Goal: Information Seeking & Learning: Compare options

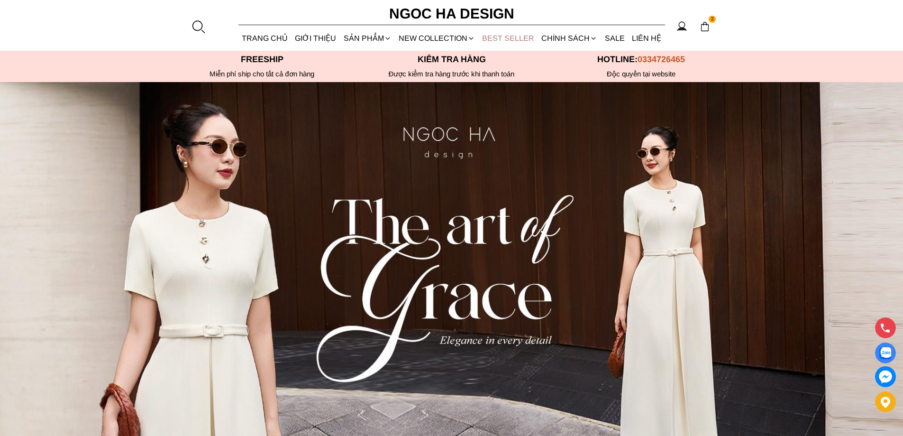
click at [500, 34] on link "BEST SELLER" at bounding box center [508, 38] width 59 height 25
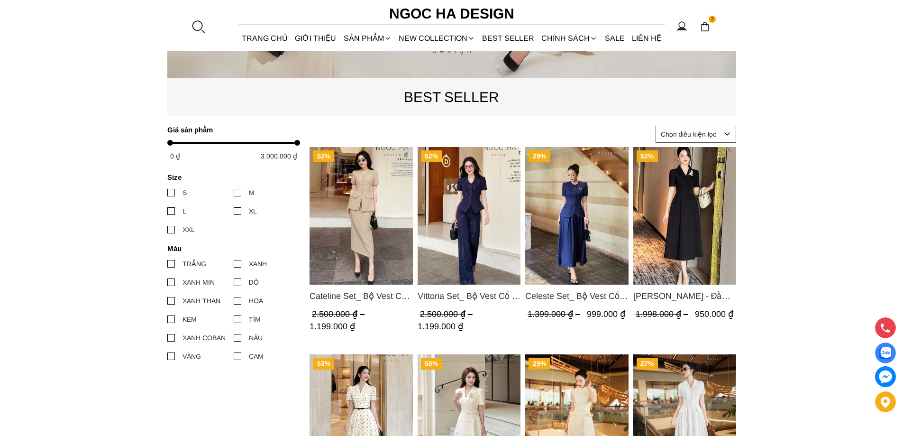
scroll to position [521, 0]
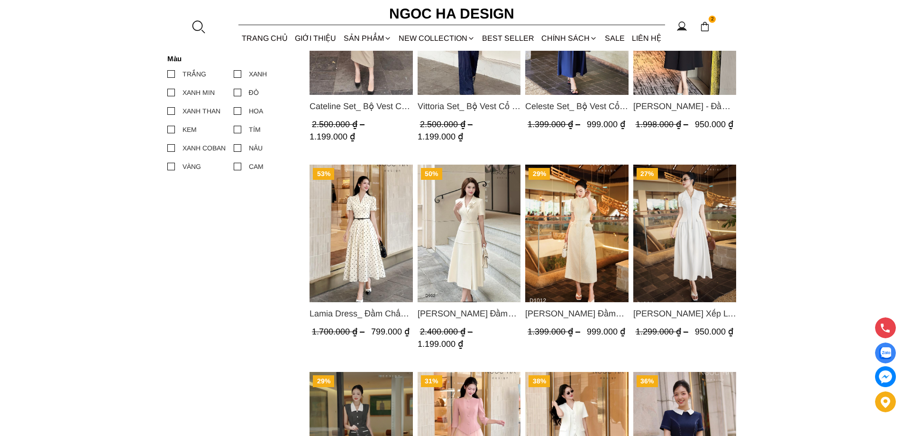
drag, startPoint x: 581, startPoint y: 232, endPoint x: 738, endPoint y: 36, distance: 251.0
click at [890, 115] on section "52% Cateline Set_ Bộ Vest Cổ V Đính Cúc Nhí Chân Váy Bút Chì BJ127 2.500.000 ₫ …" at bounding box center [451, 282] width 903 height 1403
click at [691, 222] on img "Product image - Ella Dress_Đầm Xếp Ly Xòe Khóa Đồng Màu Trắng D1006" at bounding box center [684, 232] width 103 height 137
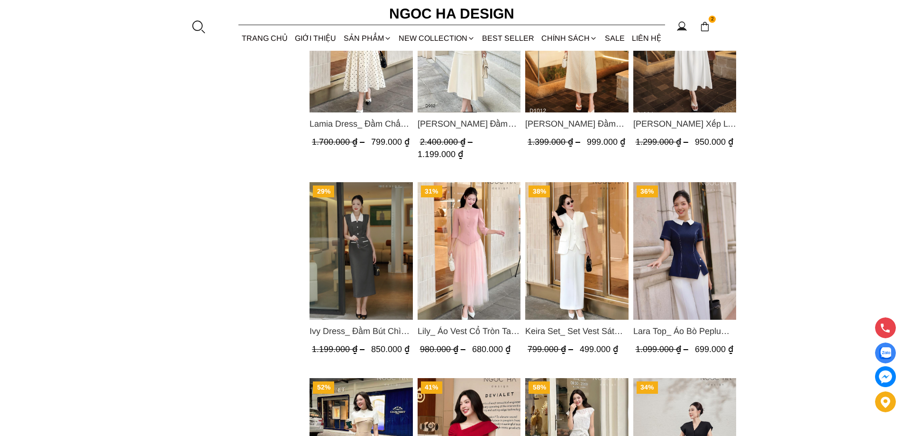
scroll to position [806, 0]
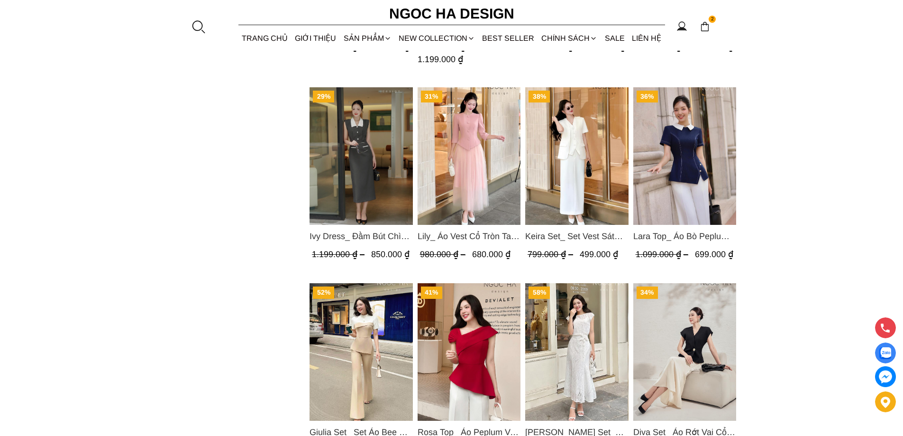
click at [474, 172] on img "Product image - Lily_ Áo Vest Cổ Tròn Tay Lừng Mix Chân Váy Lưới Màu Hồng A1082…" at bounding box center [468, 155] width 103 height 137
click at [468, 165] on img "Product image - Lily_ Áo Vest Cổ Tròn Tay Lừng Mix Chân Váy Lưới Màu Hồng A1082…" at bounding box center [468, 155] width 103 height 137
click at [572, 152] on img "Product image - Keira Set_ Set Vest Sát Nách Kết Hợp Chân Váy Bút Chì Mix Áo Kh…" at bounding box center [576, 155] width 103 height 137
click at [671, 157] on img "Product image - Lara Top_ Áo Bò Peplum Vạt Chép Đính Cúc Mix Cổ Trắng A1058" at bounding box center [684, 155] width 103 height 137
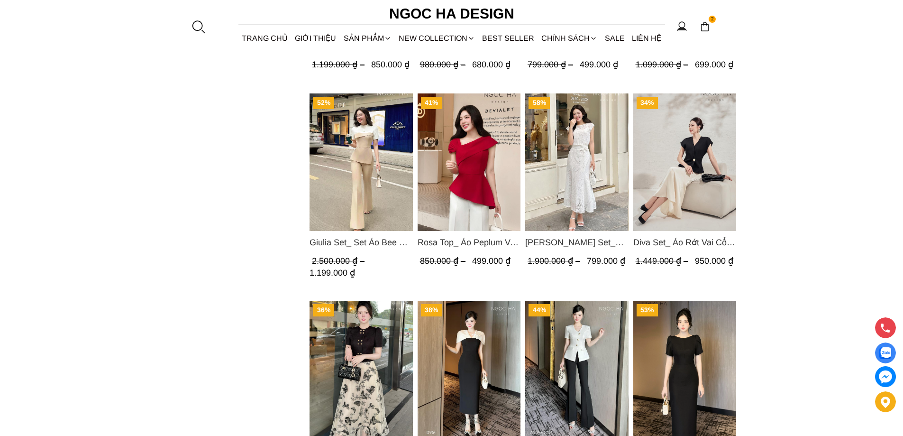
scroll to position [1043, 0]
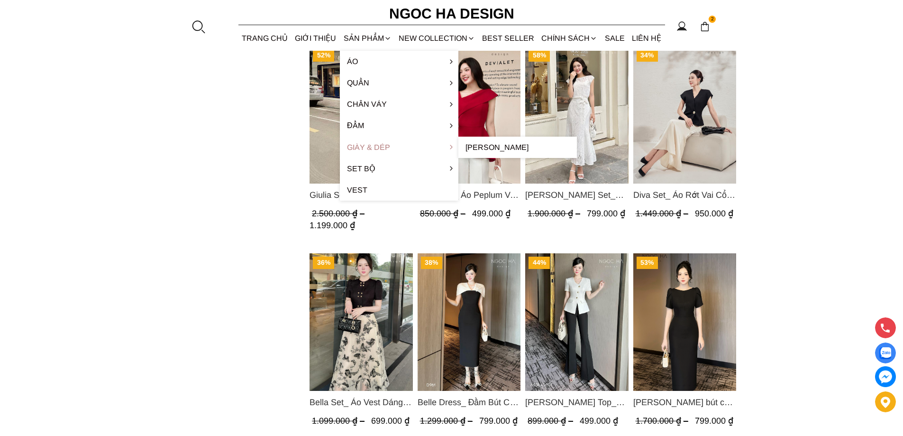
click at [346, 139] on link "Giày & Dép" at bounding box center [399, 146] width 118 height 21
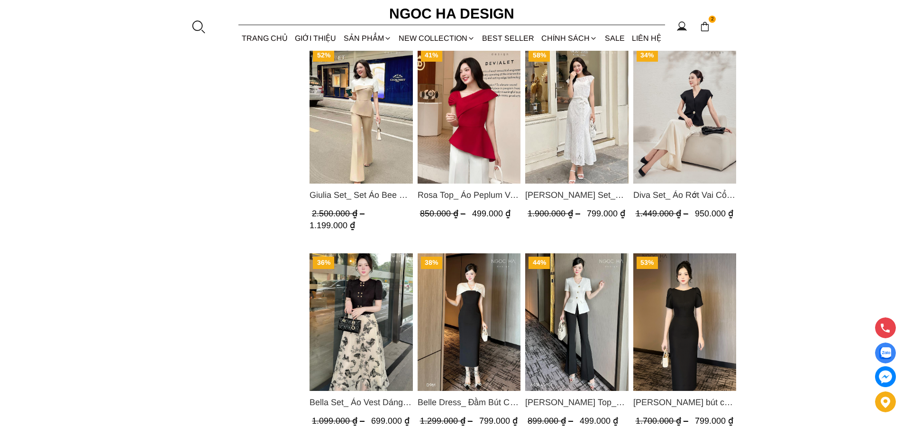
click at [311, 137] on img "Product image - Giulia Set_ Set Áo Bee Mix Cổ Trắng Đính Cúc Quần Loe BQ014" at bounding box center [360, 114] width 103 height 137
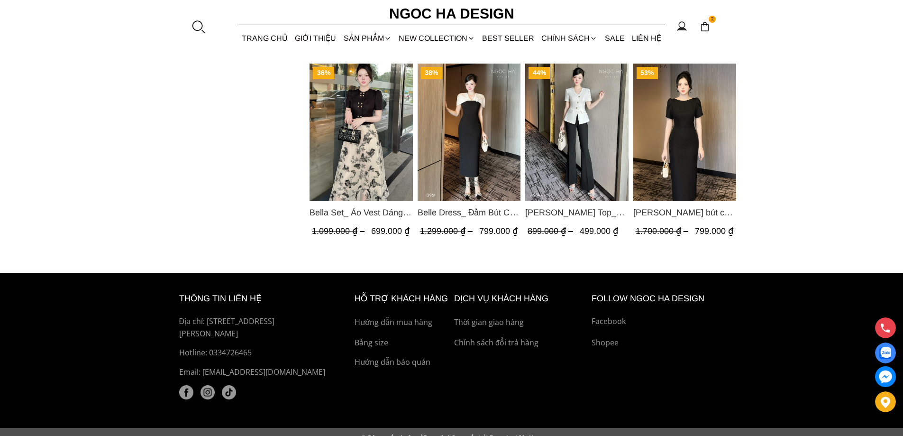
scroll to position [1137, 0]
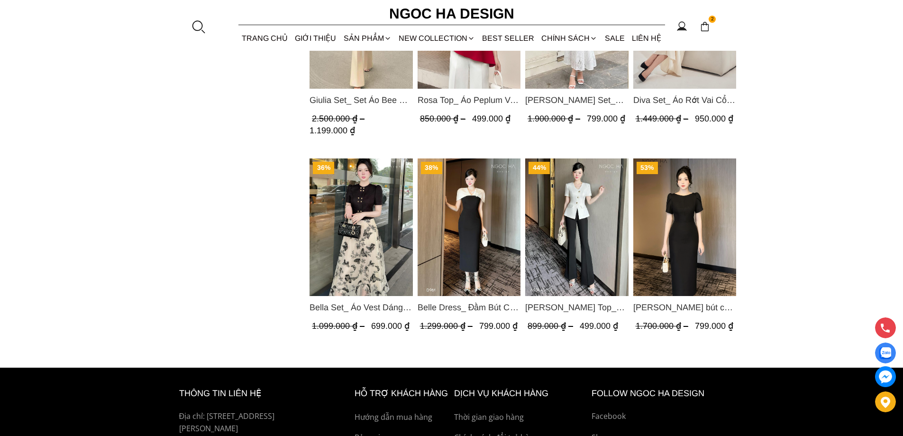
click at [362, 211] on img "Product image - Bella Set_ Áo Vest Dáng Lửng Cúc Đồng, Chân Váy Họa Tiết Bướm A…" at bounding box center [360, 226] width 103 height 137
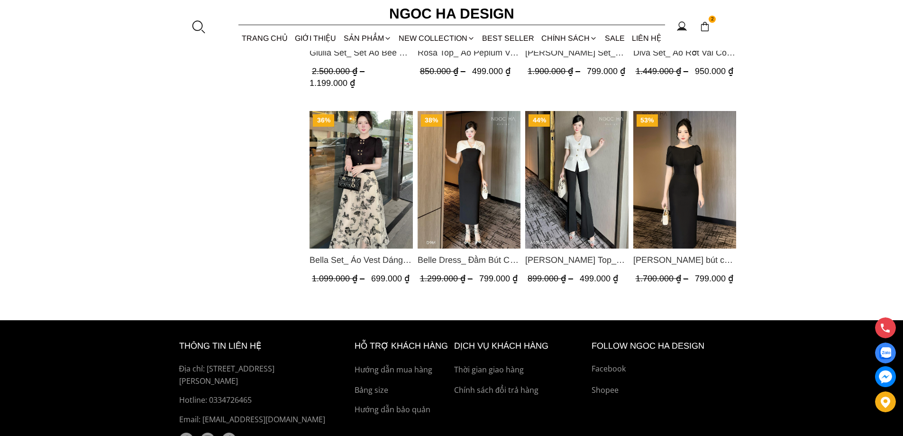
scroll to position [1232, 0]
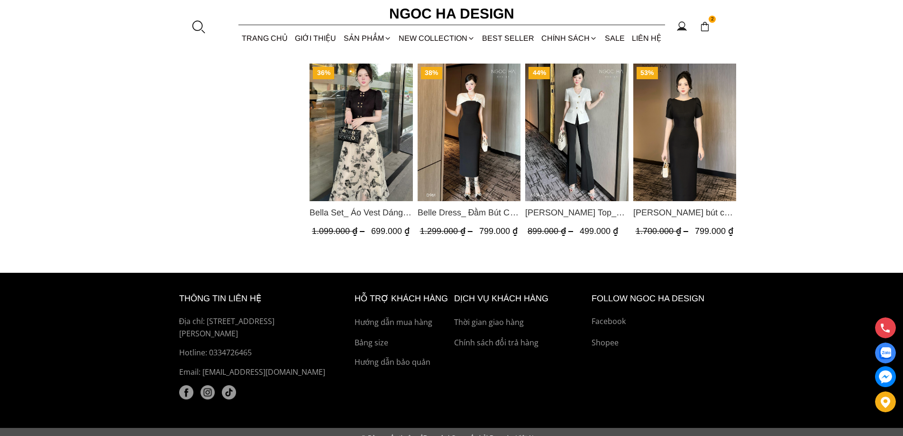
click at [553, 134] on img "Product image - Amy Top_ Áo Vạt Chéo Đính 3 Cúc Tay Cộc Màu Trắng A934" at bounding box center [576, 132] width 103 height 137
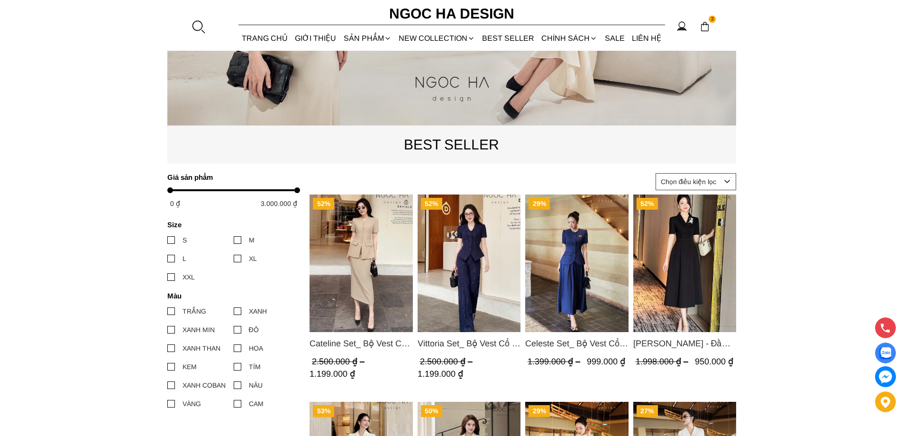
scroll to position [332, 0]
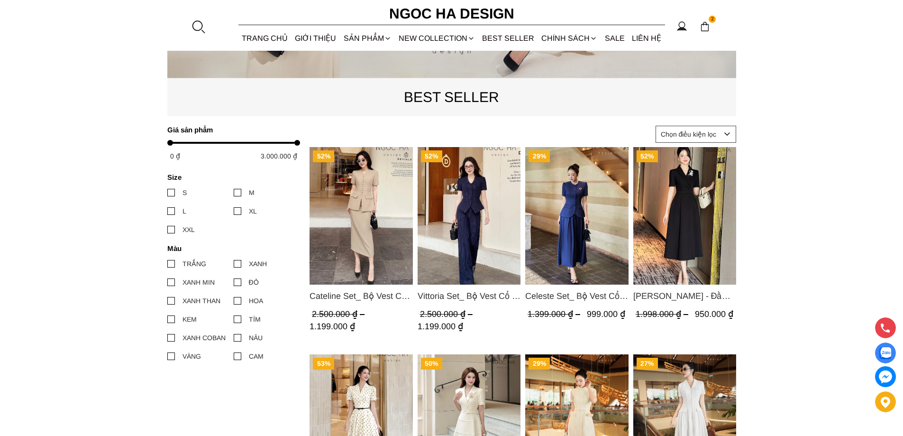
click at [374, 204] on img "Product image - Cateline Set_ Bộ Vest Cổ V Đính Cúc Nhí Chân Váy Bút Chì BJ127" at bounding box center [360, 215] width 103 height 137
click at [468, 203] on img "Product image - Vittoria Set_ Bộ Vest Cổ V Quần Suông Kẻ Sọc BQ013" at bounding box center [468, 215] width 103 height 137
click at [595, 216] on img "Product image - Celeste Set_ Bộ Vest Cổ Tròn Chân Váy Nhún Xòe Màu Xanh Bò BJ142" at bounding box center [576, 215] width 103 height 137
click at [664, 218] on img "Product image - Irene Dress - Đầm Vest Dáng Xòe Kèm Đai D713" at bounding box center [684, 215] width 103 height 137
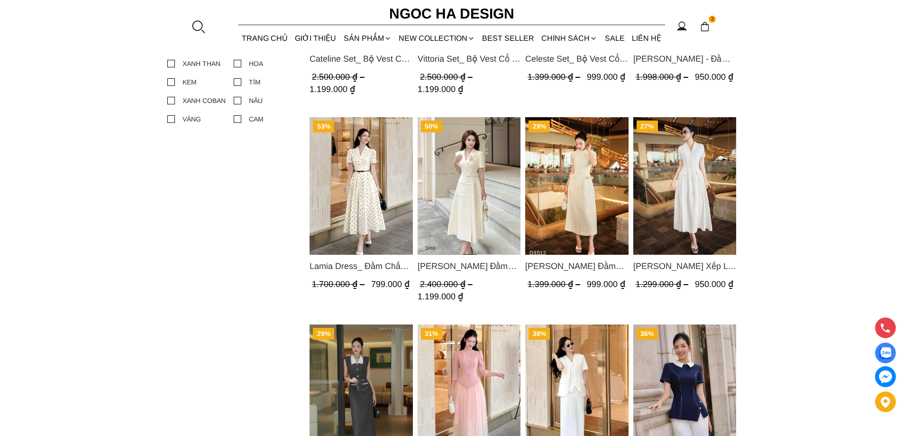
click at [376, 200] on img "Product image - Lamia Dress_ Đầm Chấm Bi Cổ Vest Màu Kem D1003" at bounding box center [360, 185] width 103 height 137
click at [473, 190] on img "Product image - Louisa Dress_ Đầm Cổ Vest Cài Hoa Tùng May Gân Nổi Kèm Đai Màu …" at bounding box center [468, 185] width 103 height 137
click at [592, 165] on img "Product image - Catherine Dress_ Đầm Ren Đính Hoa Túi Màu Kem D1012" at bounding box center [576, 185] width 103 height 137
click at [657, 168] on img "Product image - Ella Dress_Đầm Xếp Ly Xòe Khóa Đồng Màu Trắng D1006" at bounding box center [684, 185] width 103 height 137
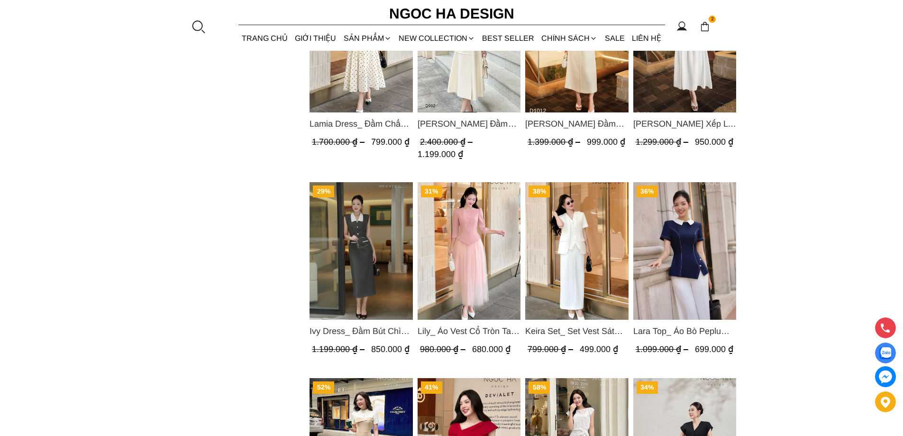
scroll to position [758, 0]
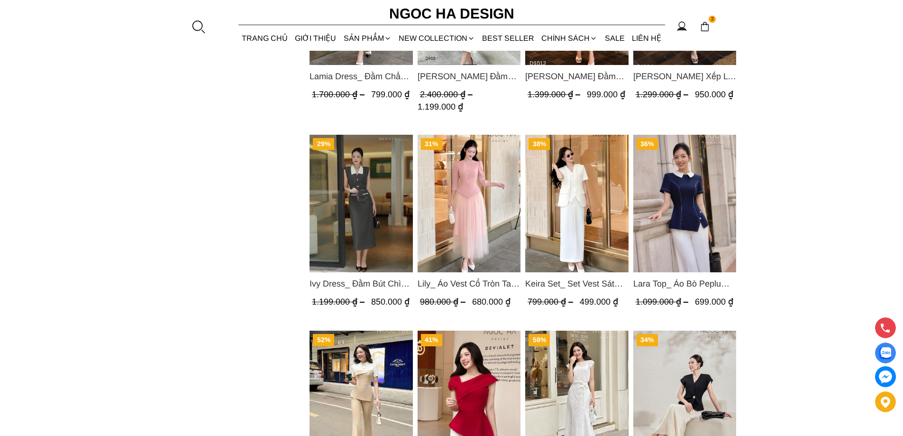
click at [367, 199] on img "Product image - Ivy Dress_ Đầm Bút Chì Vai Chờm Màu Ghi Mix Cổ Trắng D1005" at bounding box center [360, 203] width 103 height 137
click at [480, 177] on img "Product image - Lily_ Áo Vest Cổ Tròn Tay Lừng Mix Chân Váy Lưới Màu Hồng A1082…" at bounding box center [468, 203] width 103 height 137
click at [476, 198] on img "Product image - Lily_ Áo Vest Cổ Tròn Tay Lừng Mix Chân Váy Lưới Màu Hồng A1082…" at bounding box center [468, 203] width 103 height 137
click at [586, 186] on img "Product image - Keira Set_ Set Vest Sát Nách Kết Hợp Chân Váy Bút Chì Mix Áo Kh…" at bounding box center [576, 203] width 103 height 137
click at [649, 182] on img "Product image - Lara Top_ Áo Bò Peplum Vạt Chép Đính Cúc Mix Cổ Trắng A1058" at bounding box center [684, 203] width 103 height 137
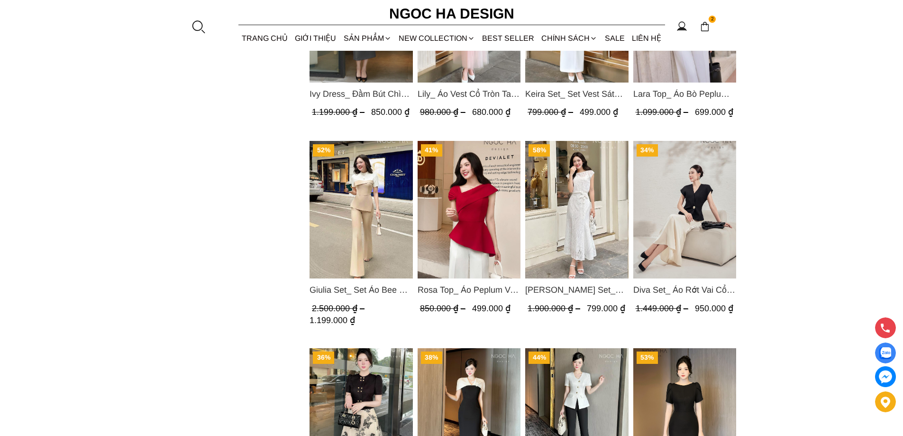
scroll to position [995, 0]
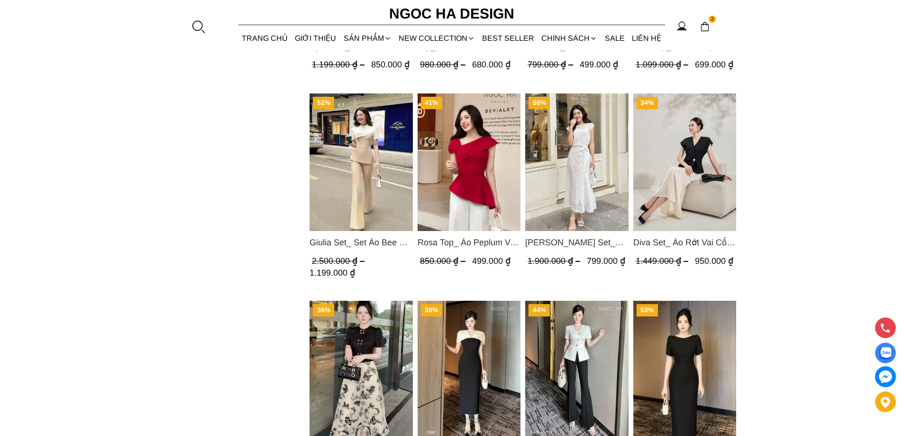
click at [358, 123] on img "Product image - Giulia Set_ Set Áo Bee Mix Cổ Trắng Đính Cúc Quần Loe BQ014" at bounding box center [360, 161] width 103 height 137
click at [450, 186] on img "Product image - Rosa Top_ Áo Peplum Vai Lệch Xếp Ly Màu Đỏ A1064" at bounding box center [468, 161] width 103 height 137
click at [576, 139] on img "Product image - Isabella Set_ Bộ Ren Áo Sơ Mi Vai Chờm Chân Váy Đuôi Cá Màu Trắ…" at bounding box center [576, 161] width 103 height 137
click at [692, 164] on img "Product image - Diva Set_ Áo Rớt Vai Cổ V, Chân Váy Lụa Đuôi Cá A1078+CV134" at bounding box center [684, 161] width 103 height 137
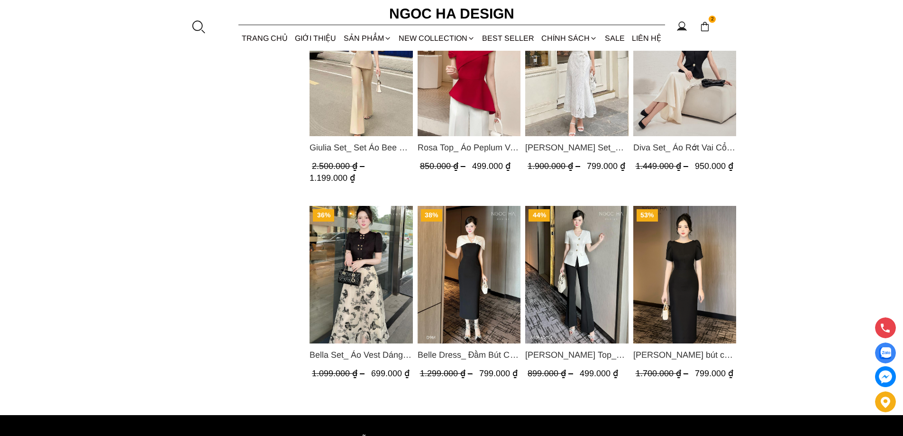
scroll to position [1137, 0]
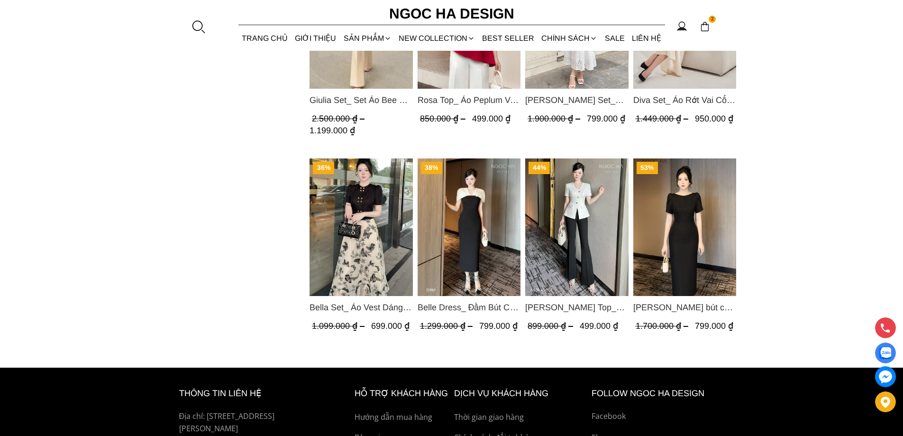
click at [355, 203] on img "Product image - Bella Set_ Áo Vest Dáng Lửng Cúc Đồng, Chân Váy Họa Tiết Bướm A…" at bounding box center [360, 226] width 103 height 137
click at [451, 225] on img "Product image - Belle Dress_ Đầm Bút Chì Đen Phối Choàng Vai May Ly Màu Trắng K…" at bounding box center [468, 226] width 103 height 137
click at [563, 187] on img "Product image - Amy Top_ Áo Vạt Chéo Đính 3 Cúc Tay Cộc Màu Trắng A934" at bounding box center [576, 226] width 103 height 137
click at [679, 200] on img "Product image - Alice Dress_Đầm bút chì ,tay nụ hồng ,bồng đầu tay màu đen D727" at bounding box center [684, 226] width 103 height 137
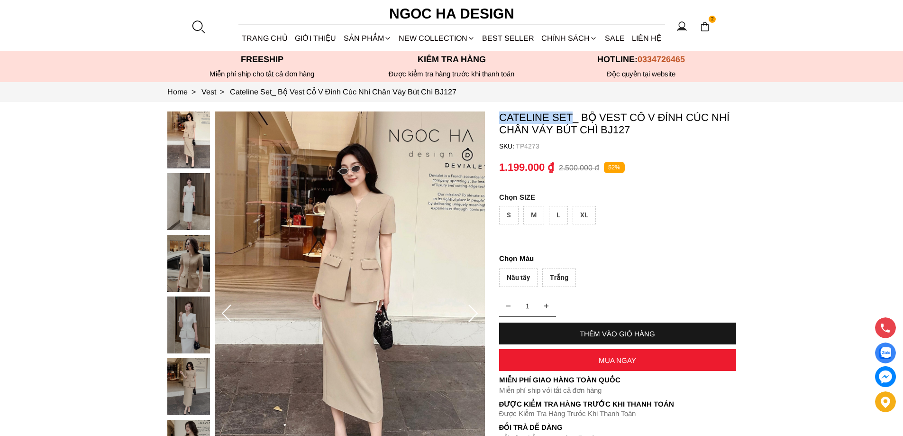
copy p "Cateline Set"
drag, startPoint x: 495, startPoint y: 116, endPoint x: 570, endPoint y: 116, distance: 74.4
click at [570, 116] on section "Cateline Set_ Bộ Vest Cổ V Đính Cúc Nhí Chân Váy Bút Chì BJ127 SKU: TP4273 1 TH…" at bounding box center [451, 314] width 903 height 424
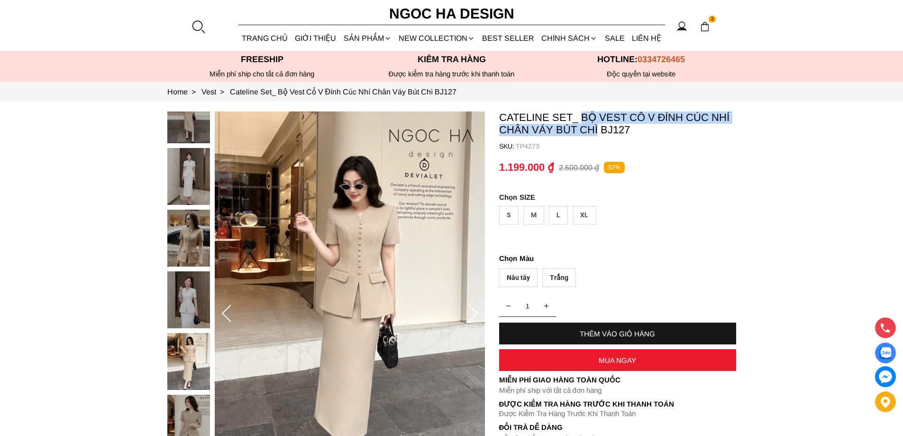
copy p "Bộ Vest Cổ V Đính Cúc Nhí Chân Váy Bút Chì"
drag, startPoint x: 582, startPoint y: 108, endPoint x: 597, endPoint y: 134, distance: 29.9
click at [597, 134] on section "Cateline Set_ Bộ Vest Cổ V Đính Cúc Nhí Chân Váy Bút Chì BJ127 SKU: TP4273 1 TH…" at bounding box center [451, 314] width 903 height 424
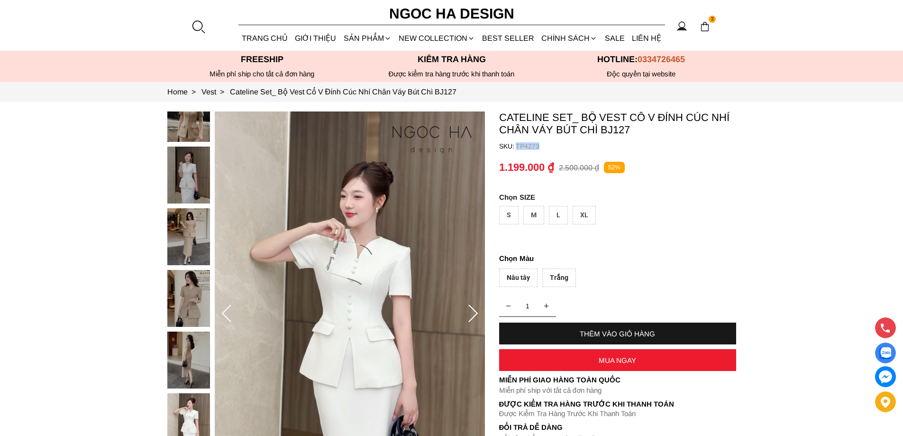
copy p "TP4273"
drag, startPoint x: 535, startPoint y: 145, endPoint x: 517, endPoint y: 147, distance: 18.1
click at [517, 147] on p "TP4273" at bounding box center [626, 146] width 220 height 8
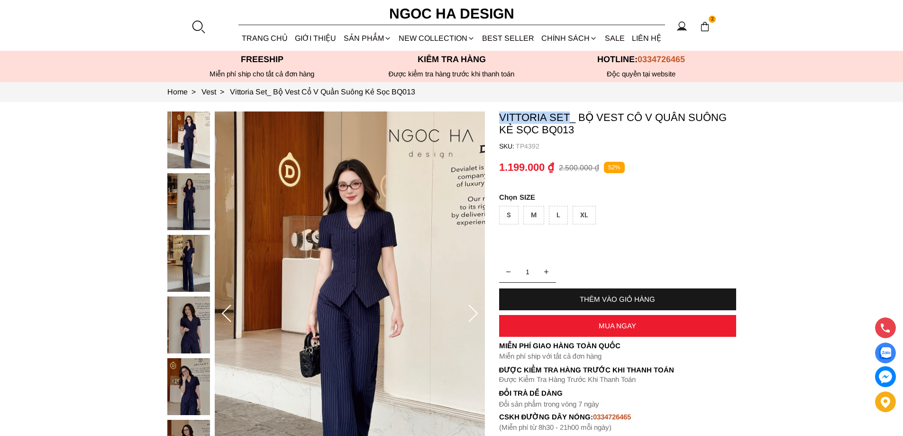
copy p "Vittoria Set"
drag, startPoint x: 508, startPoint y: 111, endPoint x: 567, endPoint y: 118, distance: 59.1
click at [567, 118] on section "Vittoria Set_ Bộ Vest Cổ V Quần Suông Kẻ Sọc BQ013 SKU: TP4392 1 THÊM VÀO GIỎ H…" at bounding box center [451, 314] width 903 height 424
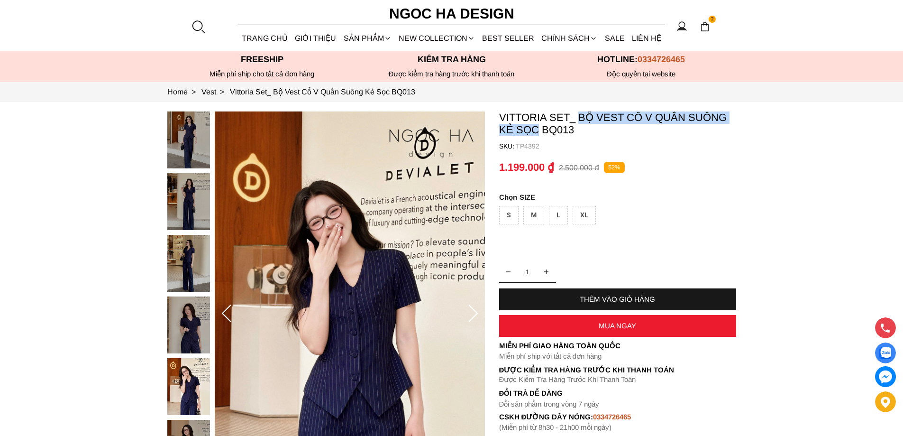
copy p "Bộ Vest Cổ V Quần Suông Kẻ Sọc"
drag, startPoint x: 577, startPoint y: 109, endPoint x: 538, endPoint y: 138, distance: 49.1
click at [538, 138] on section "Vittoria Set_ Bộ Vest Cổ V Quần Suông Kẻ Sọc BQ013 SKU: TP4392 1 THÊM VÀO GIỎ H…" at bounding box center [451, 314] width 903 height 424
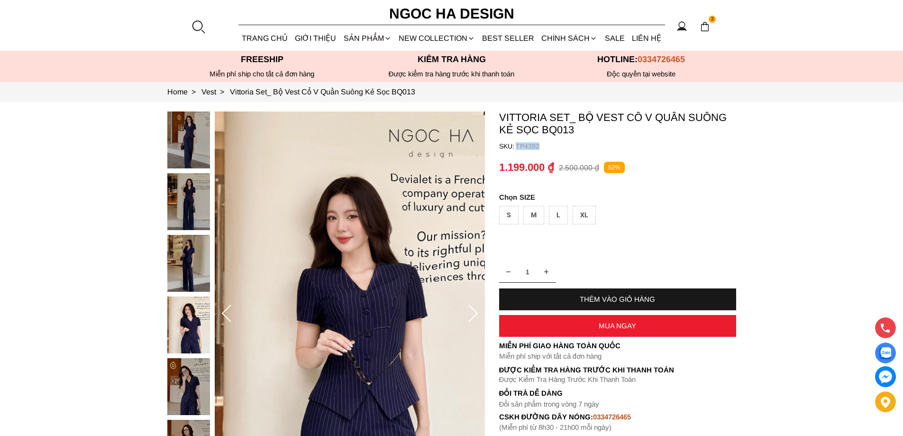
copy p "TP4392"
drag, startPoint x: 547, startPoint y: 147, endPoint x: 516, endPoint y: 147, distance: 31.3
click at [516, 147] on p "TP4392" at bounding box center [626, 146] width 220 height 8
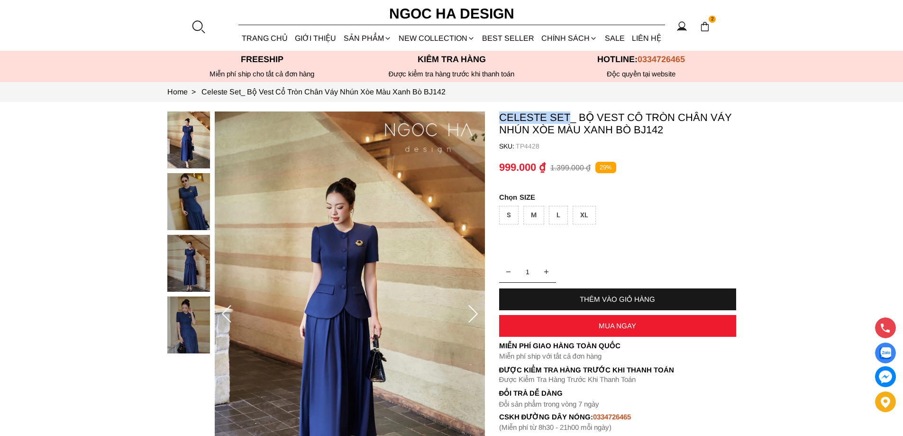
copy p "Celeste Set"
drag, startPoint x: 499, startPoint y: 115, endPoint x: 570, endPoint y: 114, distance: 71.1
click at [570, 114] on p "Celeste Set_ Bộ Vest Cổ Tròn Chân Váy Nhún Xòe Màu Xanh Bò BJ142" at bounding box center [617, 123] width 237 height 25
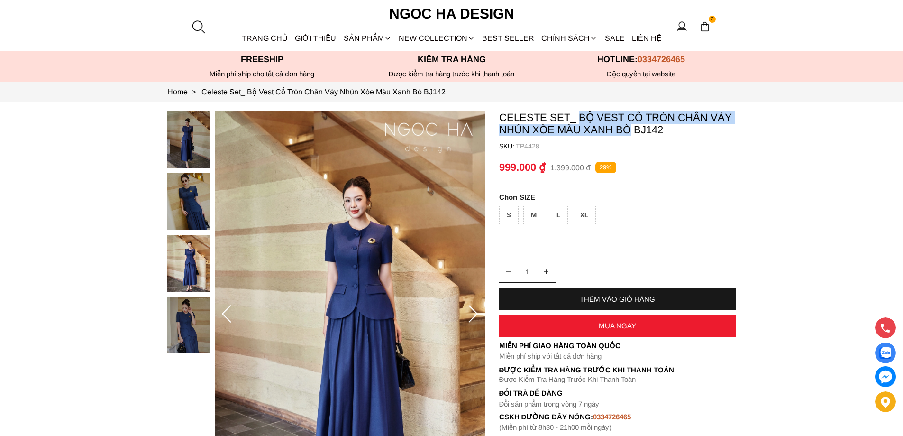
copy p "Bộ Vest Cổ Tròn Chân Váy Nhún Xòe Màu Xanh Bò"
drag, startPoint x: 578, startPoint y: 111, endPoint x: 631, endPoint y: 133, distance: 56.9
click at [631, 133] on section "Celeste Set_ Bộ Vest Cổ Tròn Chân Váy Nhún Xòe Màu Xanh Bò BJ142 SKU: TP4428 1 …" at bounding box center [451, 314] width 903 height 424
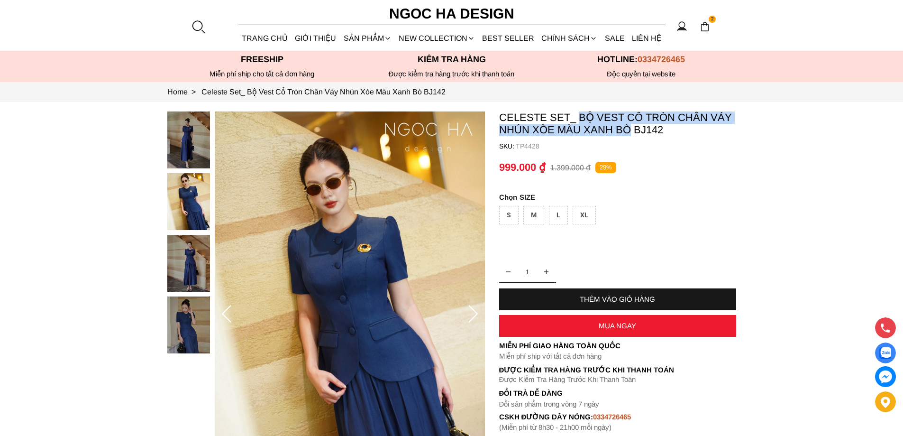
copy p "Bộ Vest Cổ Tròn Chân Váy Nhún Xòe Màu Xanh Bò"
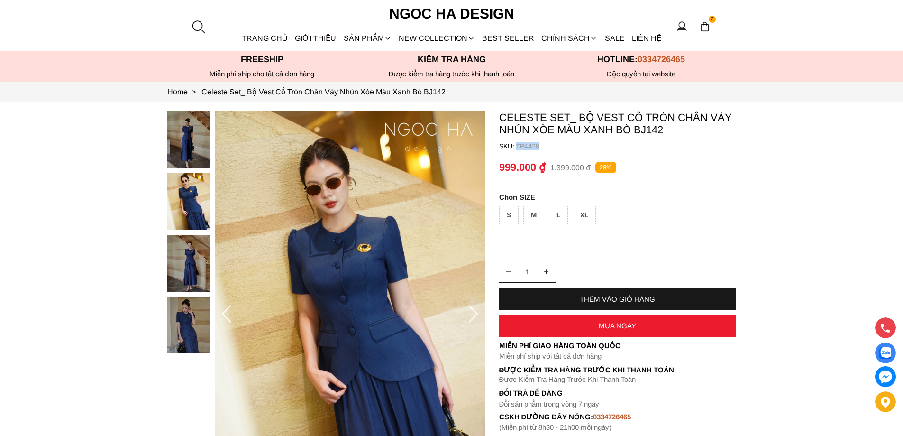
copy p "TP4428"
drag, startPoint x: 552, startPoint y: 148, endPoint x: 516, endPoint y: 147, distance: 36.0
click at [516, 147] on p "TP4428" at bounding box center [626, 146] width 220 height 8
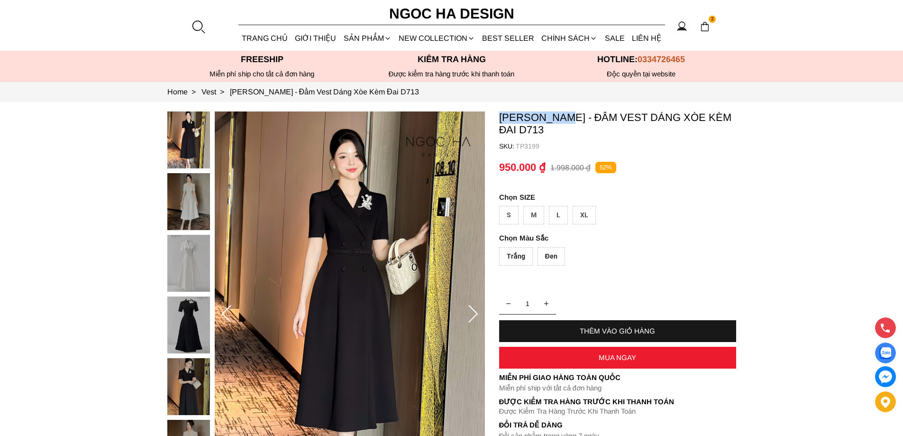
copy p "[PERSON_NAME]"
drag, startPoint x: 497, startPoint y: 108, endPoint x: 566, endPoint y: 112, distance: 69.3
click at [566, 112] on section "[PERSON_NAME] - Đầm Vest Dáng Xòe Kèm Đai D713 SKU: TP3199 Trắng Đen 1 THÊM VÀO…" at bounding box center [451, 314] width 903 height 424
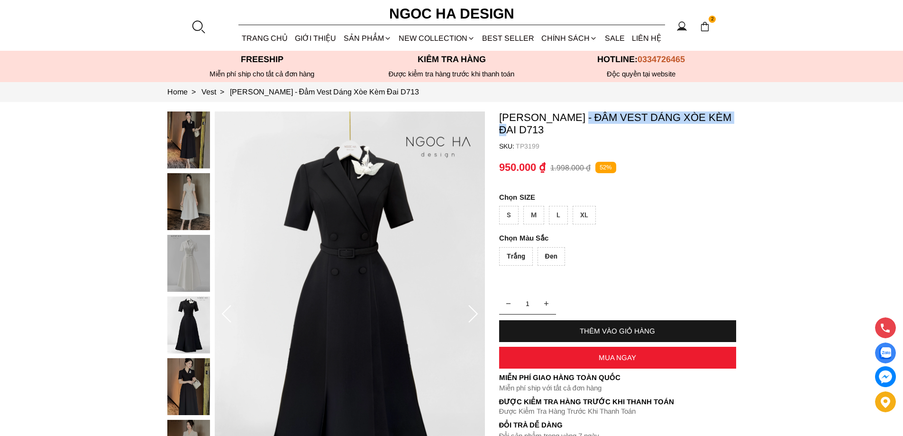
copy p "Đầm Vest Dáng Xòe Kèm Đai"
drag, startPoint x: 580, startPoint y: 112, endPoint x: 741, endPoint y: 121, distance: 161.4
click at [741, 121] on section "[PERSON_NAME] - Đầm Vest Dáng Xòe Kèm Đai D713 SKU: TP3199 Trắng Đen 1 THÊM VÀO…" at bounding box center [451, 314] width 903 height 424
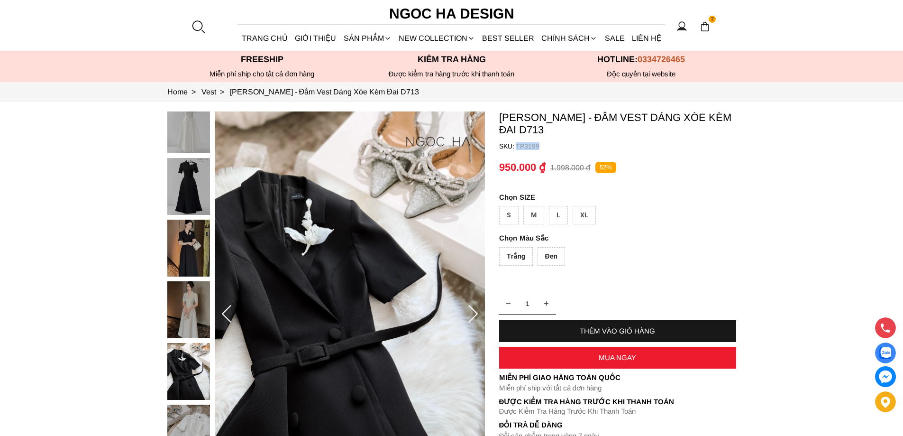
copy p "TP3199"
drag, startPoint x: 553, startPoint y: 143, endPoint x: 515, endPoint y: 148, distance: 37.7
click at [516, 148] on p "TP3199" at bounding box center [626, 146] width 220 height 8
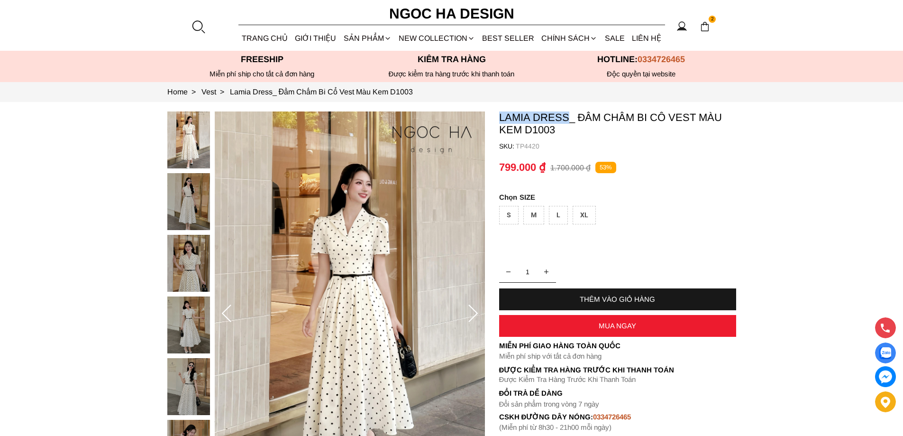
copy section "Lamia Dress"
drag, startPoint x: 491, startPoint y: 115, endPoint x: 570, endPoint y: 118, distance: 78.7
click at [570, 118] on section "Lamia Dress_ Đầm Chấm Bi Cổ Vest Màu Kem D1003 SKU: TP4420 1 THÊM VÀO GIỎ HÀNG …" at bounding box center [451, 314] width 903 height 424
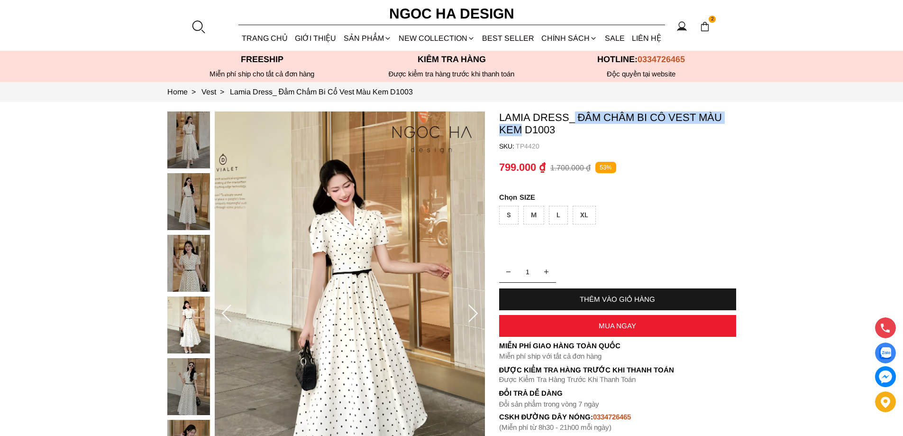
copy p "Đầm Chấm Bi Cổ Vest Màu Kem"
drag, startPoint x: 575, startPoint y: 107, endPoint x: 472, endPoint y: 22, distance: 133.3
click at [521, 136] on section "Lamia Dress_ Đầm Chấm Bi Cổ Vest Màu Kem D1003 SKU: TP4420 1 THÊM VÀO GIỎ HÀNG …" at bounding box center [451, 314] width 903 height 424
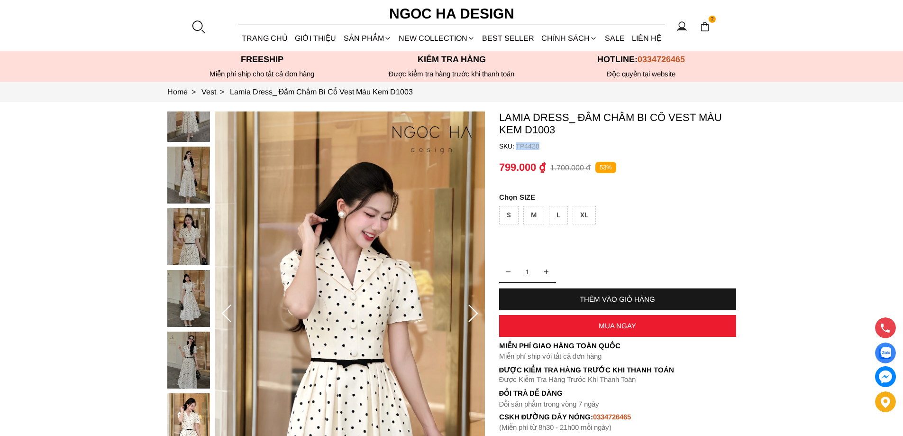
copy p "TP4420"
drag, startPoint x: 553, startPoint y: 142, endPoint x: 516, endPoint y: 145, distance: 36.6
click at [516, 145] on p "TP4420" at bounding box center [626, 146] width 220 height 8
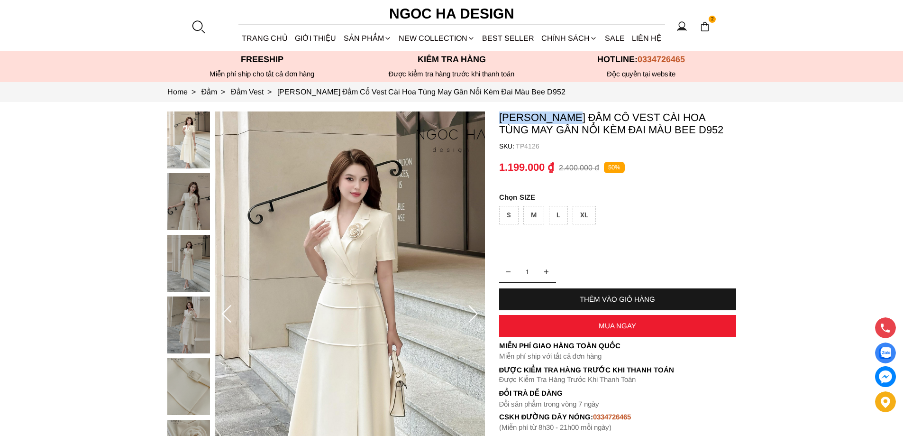
copy p "[PERSON_NAME]"
drag, startPoint x: 497, startPoint y: 113, endPoint x: 575, endPoint y: 116, distance: 78.3
click at [575, 116] on section "Louisa Dress_ Đầm Cổ Vest Cài Hoa Tùng May Gân Nổi Kèm Đai Màu Bee D952 SKU: TP…" at bounding box center [451, 314] width 903 height 424
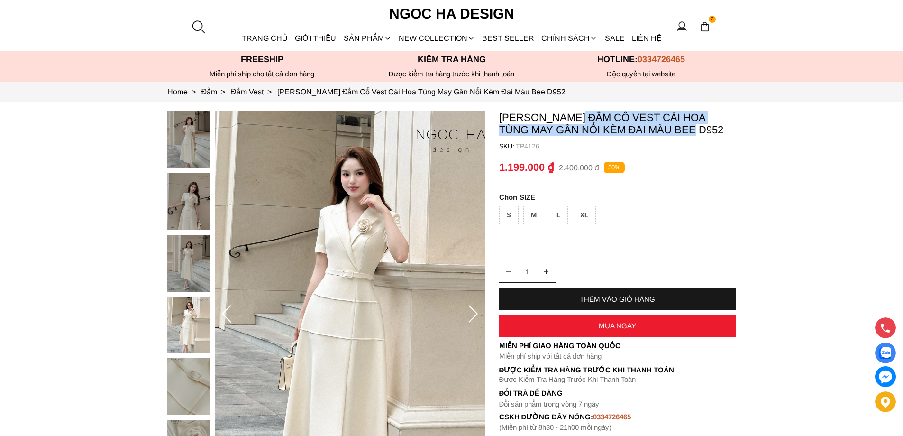
copy p "Đầm Cổ Vest Cài Hoa Tùng May Gân Nổi Kèm Đai Màu Bee"
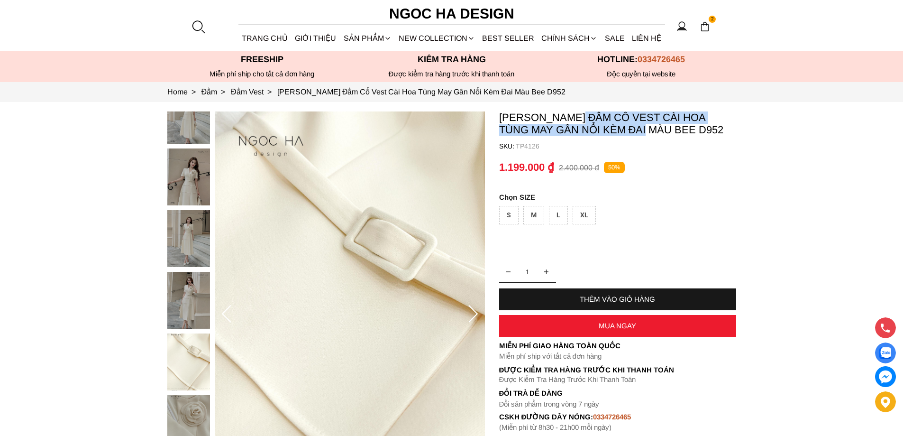
copy p "Đầm Cổ Vest Cài Hoa Tùng May Gân Nổi Kèm Đai"
drag, startPoint x: 582, startPoint y: 113, endPoint x: 612, endPoint y: 129, distance: 34.2
click at [612, 129] on p "[PERSON_NAME] Đầm Cổ Vest Cài Hoa Tùng May Gân Nổi Kèm Đai Màu Bee D952" at bounding box center [617, 123] width 237 height 25
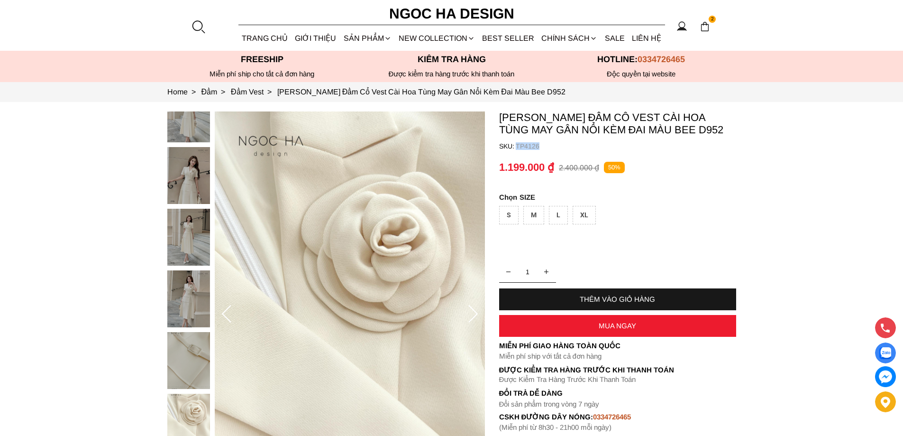
copy p "TP4126"
drag, startPoint x: 548, startPoint y: 146, endPoint x: 516, endPoint y: 149, distance: 32.8
click at [516, 149] on p "TP4126" at bounding box center [626, 146] width 220 height 8
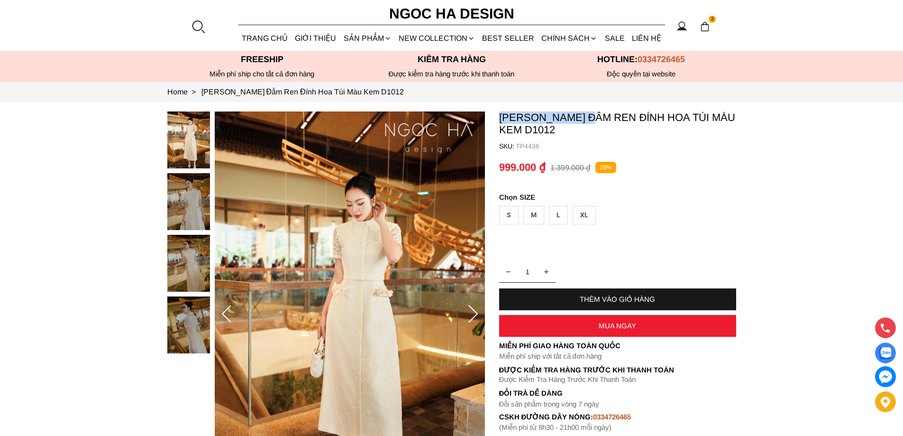
copy p "Catherine Dress"
drag, startPoint x: 496, startPoint y: 113, endPoint x: 598, endPoint y: 118, distance: 102.0
click at [598, 118] on section "Catherine Dress_ Đầm Ren Đính Hoa Túi Màu Kem D1012 SKU: TP4436 1 THÊM VÀO GIỎ …" at bounding box center [451, 314] width 903 height 424
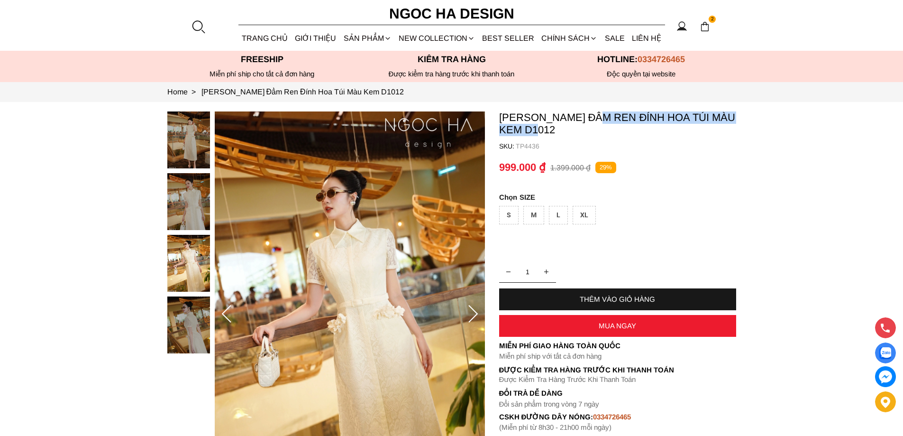
copy p "Đầm Ren Đính Hoa Túi Màu Kem"
drag, startPoint x: 604, startPoint y: 110, endPoint x: 545, endPoint y: 135, distance: 63.7
click at [545, 135] on section "Catherine Dress_ Đầm Ren Đính Hoa Túi Màu Kem D1012 SKU: TP4436 1 THÊM VÀO GIỎ …" at bounding box center [451, 314] width 903 height 424
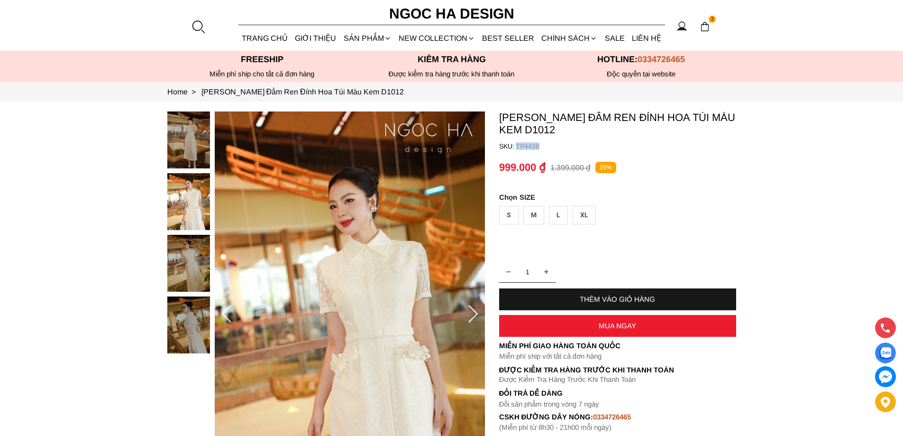
copy container "TP4436"
drag, startPoint x: 546, startPoint y: 148, endPoint x: 514, endPoint y: 144, distance: 32.4
click at [514, 144] on container "Catherine Dress_ Đầm Ren Đính Hoa Túi Màu Kem D1012 SKU: TP4436 1 THÊM VÀO GIỎ …" at bounding box center [617, 271] width 237 height 320
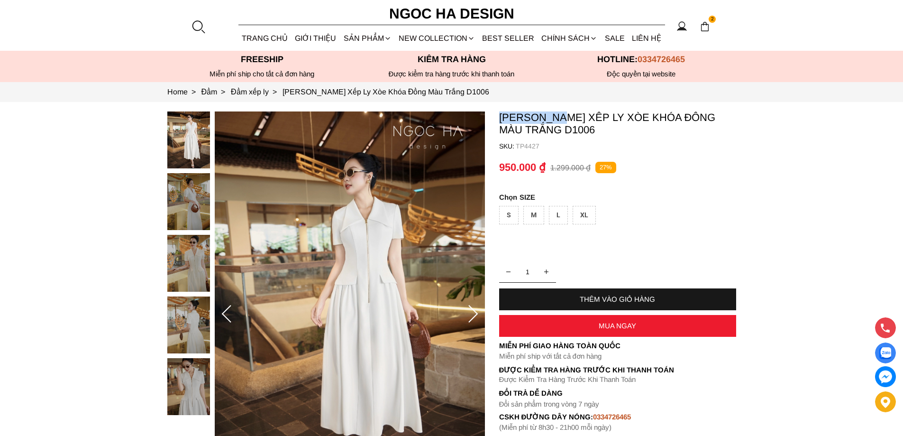
copy p "[PERSON_NAME]"
drag, startPoint x: 499, startPoint y: 114, endPoint x: 561, endPoint y: 115, distance: 61.6
click at [561, 115] on p "Ella Dress_Đầm Xếp Ly Xòe Khóa Đồng Màu Trắng D1006" at bounding box center [617, 123] width 237 height 25
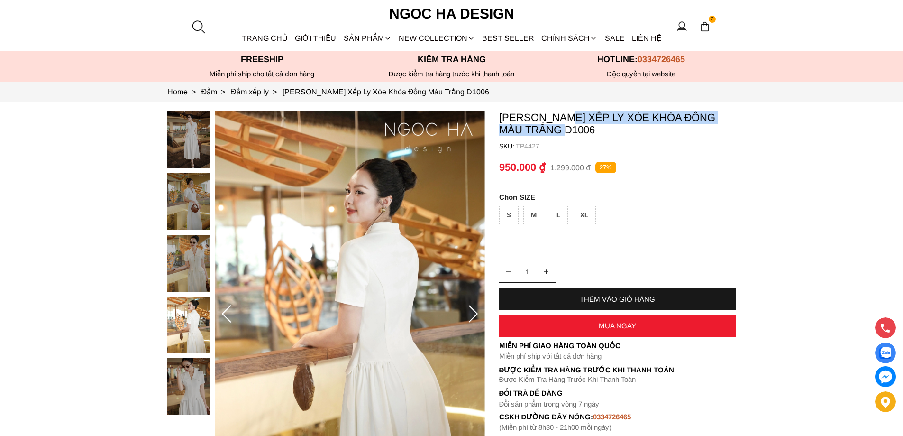
copy p "Đầm Xếp Ly Xòe Khóa Đồng Màu Trắng"
drag, startPoint x: 569, startPoint y: 114, endPoint x: 563, endPoint y: 134, distance: 20.8
click at [563, 134] on p "Ella Dress_Đầm Xếp Ly Xòe Khóa Đồng Màu Trắng D1006" at bounding box center [617, 123] width 237 height 25
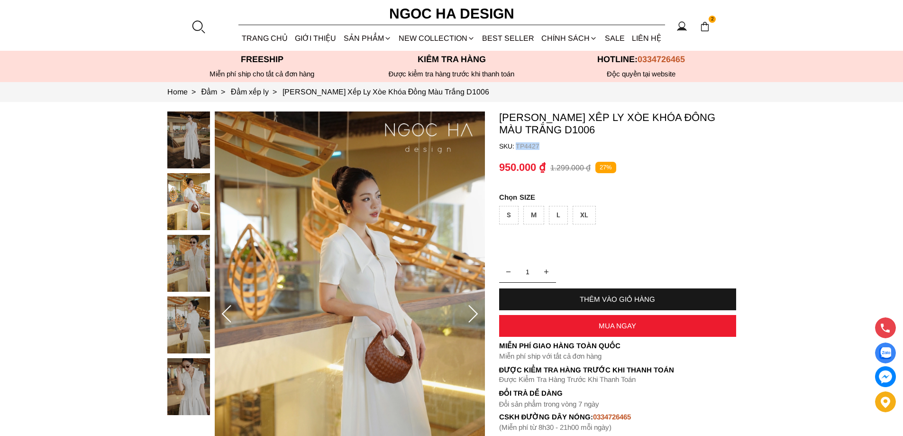
copy container "TP4427"
drag, startPoint x: 550, startPoint y: 146, endPoint x: 514, endPoint y: 147, distance: 35.5
click at [514, 147] on container "Ella Dress_Đầm Xếp Ly Xòe Khóa Đồng Màu Trắng D1006 SKU: TP4427 1 THÊM VÀO GIỎ …" at bounding box center [617, 271] width 237 height 320
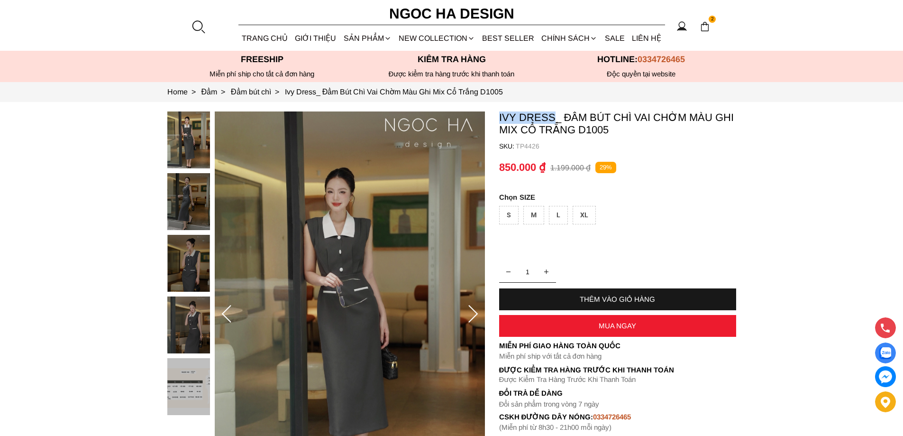
copy p "Ivy Dress"
drag, startPoint x: 495, startPoint y: 111, endPoint x: 556, endPoint y: 117, distance: 60.9
click at [556, 117] on section "Ivy Dress_ Đầm Bút Chì Vai Chờm Màu Ghi Mix Cổ Trắng D1005 SKU: TP4426 1 THÊM V…" at bounding box center [451, 314] width 903 height 424
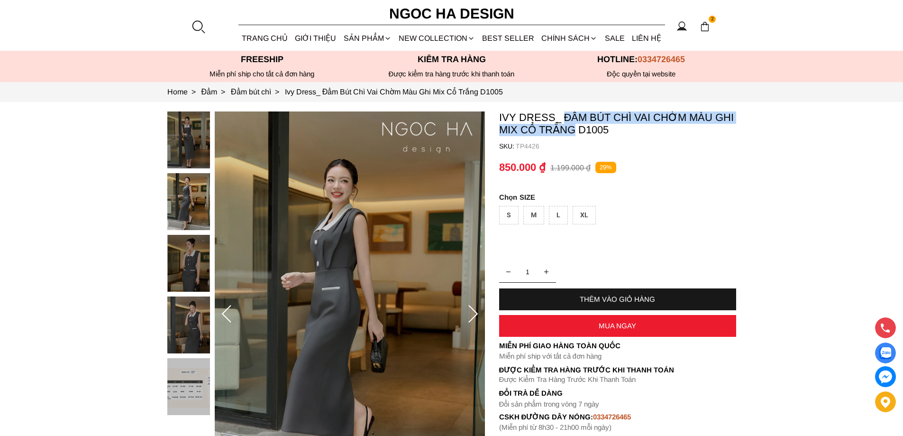
copy p "Đầm Bút Chì Vai Chờm Màu Ghi Mix Cổ Trắng"
drag, startPoint x: 566, startPoint y: 109, endPoint x: 576, endPoint y: 132, distance: 24.4
click at [576, 132] on section "Ivy Dress_ Đầm Bút Chì Vai Chờm Màu Ghi Mix Cổ Trắng D1005 SKU: TP4426 1 THÊM V…" at bounding box center [451, 314] width 903 height 424
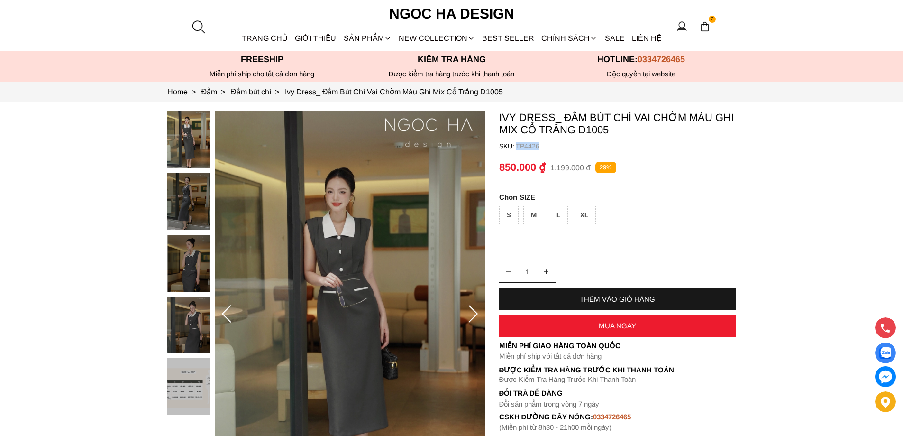
copy p "TP4426"
drag, startPoint x: 552, startPoint y: 144, endPoint x: 524, endPoint y: 57, distance: 91.4
click at [518, 147] on p "TP4426" at bounding box center [626, 146] width 220 height 8
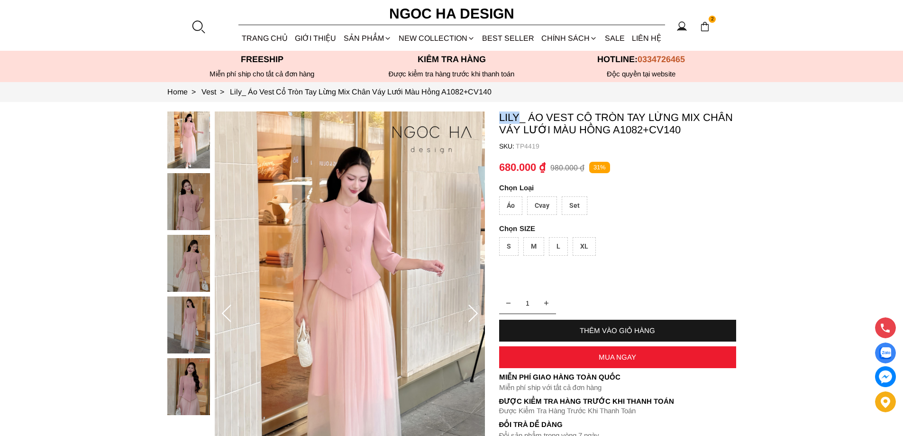
copy p "Lily"
drag, startPoint x: 498, startPoint y: 118, endPoint x: 518, endPoint y: 122, distance: 20.7
click at [518, 122] on section "Lily_ Áo Vest Cổ Tròn Tay Lừng Mix Chân Váy Lưới Màu Hồng A1082+CV140 SKU: TP44…" at bounding box center [451, 314] width 903 height 424
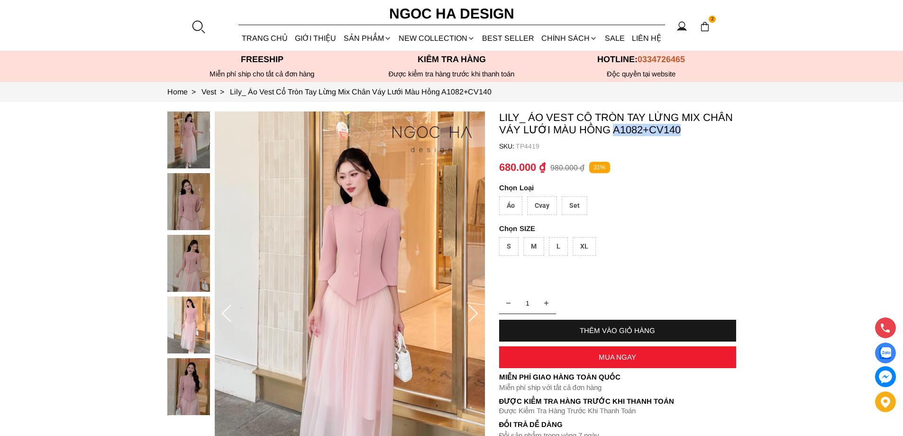
copy p "A1082+CV140"
drag, startPoint x: 696, startPoint y: 128, endPoint x: 615, endPoint y: 130, distance: 81.1
click at [615, 131] on p "Lily_ Áo Vest Cổ Tròn Tay Lừng Mix Chân Váy Lưới Màu Hồng A1082+CV140" at bounding box center [617, 123] width 237 height 25
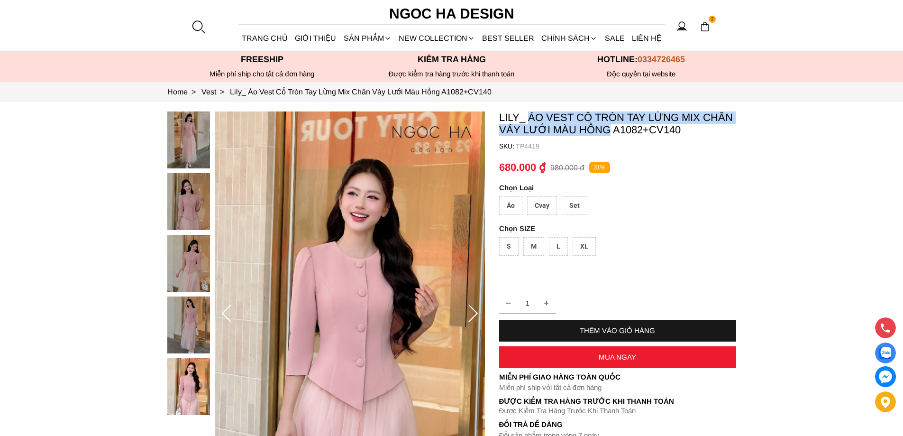
copy p "Áo Vest Cổ Tròn Tay Lừng Mix Chân Váy Lưới Màu Hồng"
drag, startPoint x: 530, startPoint y: 112, endPoint x: 608, endPoint y: 134, distance: 81.5
click at [608, 134] on p "Lily_ Áo Vest Cổ Tròn Tay Lừng Mix Chân Váy Lưới Màu Hồng A1082+CV140" at bounding box center [617, 123] width 237 height 25
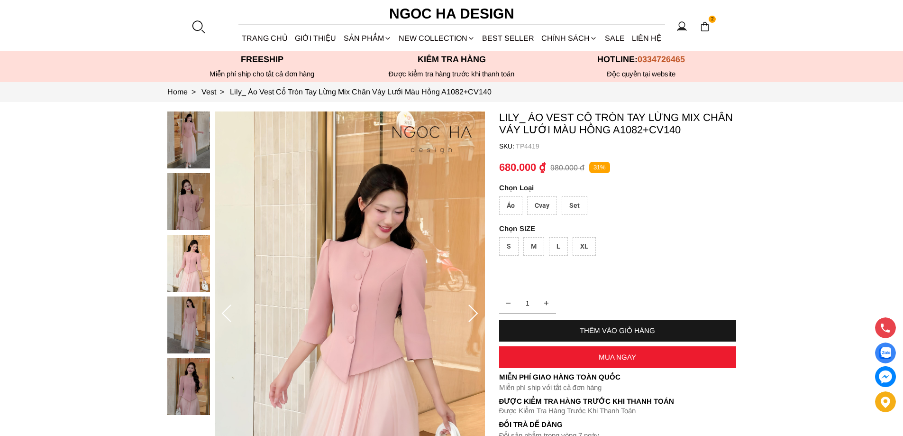
click at [573, 206] on div "Set" at bounding box center [575, 205] width 26 height 18
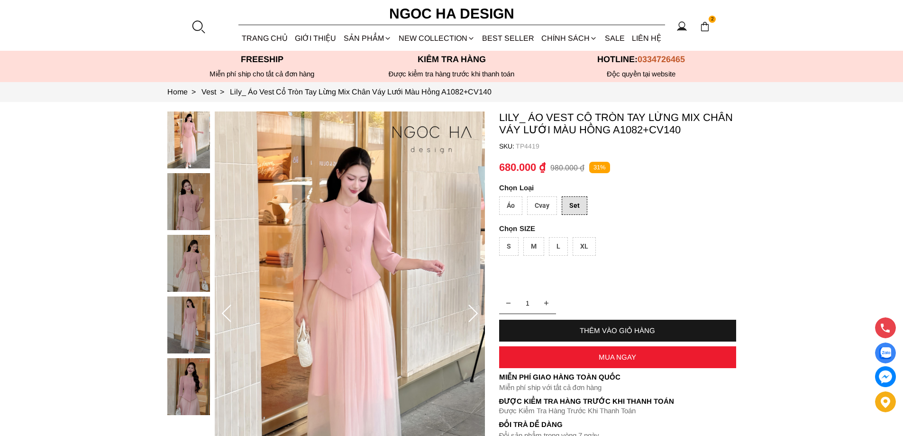
click at [511, 209] on div "Áo" at bounding box center [510, 205] width 23 height 18
click at [573, 207] on div "Set" at bounding box center [575, 205] width 26 height 18
click at [587, 240] on div "XL" at bounding box center [583, 246] width 23 height 18
copy container "TP4419"
drag, startPoint x: 543, startPoint y: 145, endPoint x: 514, endPoint y: 149, distance: 28.6
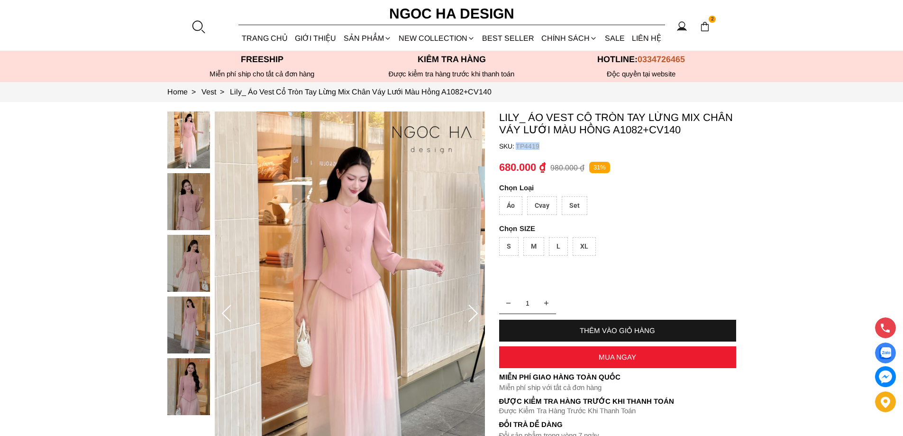
click at [514, 149] on container "Lily_ Áo Vest Cổ Tròn Tay Lừng Mix Chân Váy Lưới Màu Hồng A1082+CV140 SKU: TP44…" at bounding box center [617, 286] width 237 height 351
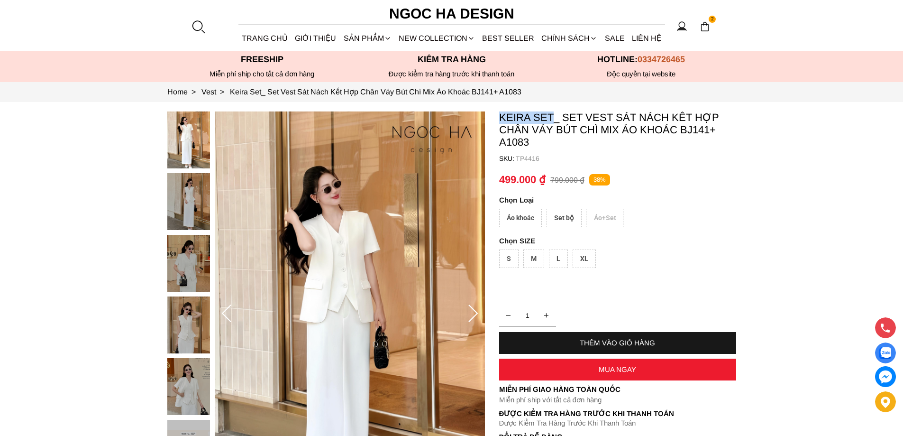
copy p "Keira Set"
drag, startPoint x: 513, startPoint y: 117, endPoint x: 551, endPoint y: 119, distance: 38.5
click at [551, 119] on section "Keira Set_ Set Vest Sát Nách Kết Hợp Chân Váy Bút Chì Mix Áo Khoác BJ141+ A1083…" at bounding box center [451, 314] width 903 height 424
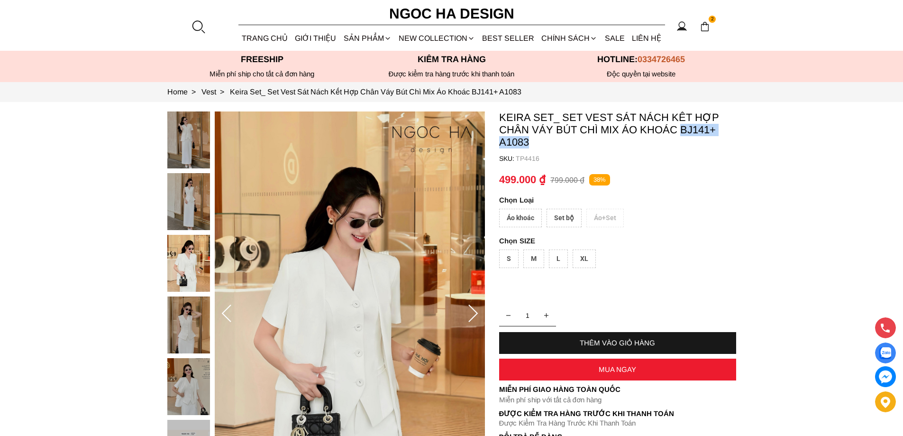
copy p "BJ141+ A1083"
drag, startPoint x: 681, startPoint y: 134, endPoint x: 699, endPoint y: 139, distance: 19.8
click at [699, 139] on p "Keira Set_ Set Vest Sát Nách Kết Hợp Chân Váy Bút Chì Mix Áo Khoác BJ141+ A1083" at bounding box center [617, 129] width 237 height 37
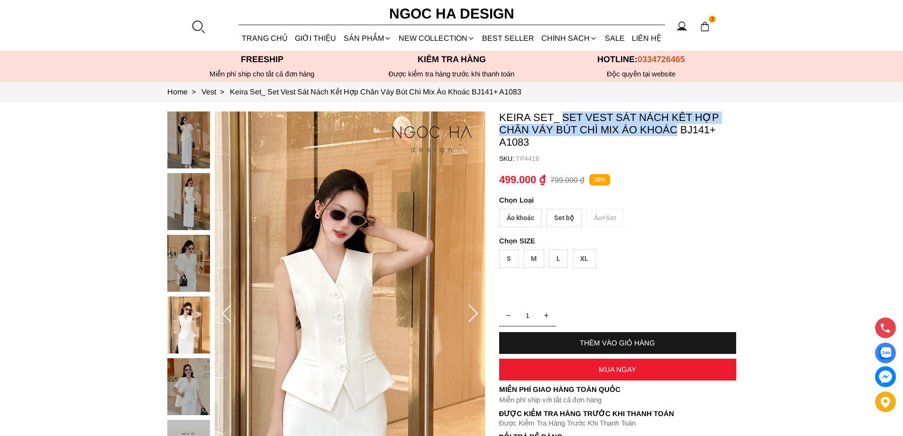
copy p "Set Vest Sát Nách Kết Hợp Chân Váy Bút Chì Mix Áo Khoác"
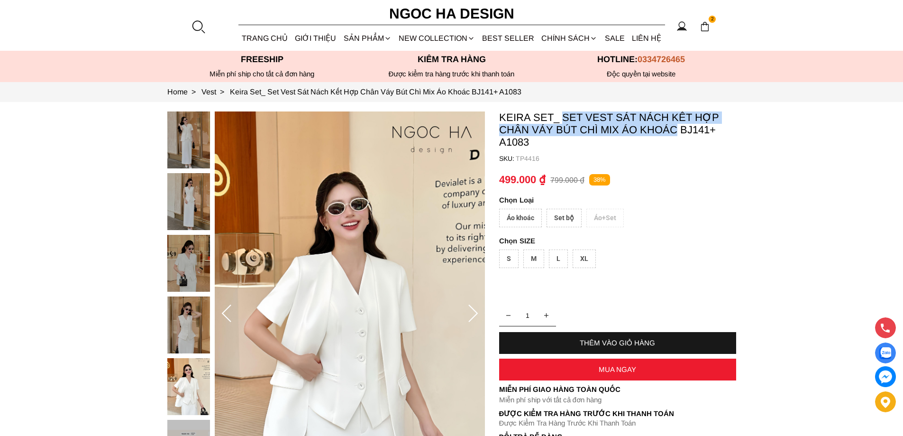
drag, startPoint x: 564, startPoint y: 116, endPoint x: 661, endPoint y: 105, distance: 96.8
click at [674, 131] on p "Keira Set_ Set Vest Sát Nách Kết Hợp Chân Váy Bút Chì Mix Áo Khoác BJ141+ A1083" at bounding box center [617, 129] width 237 height 37
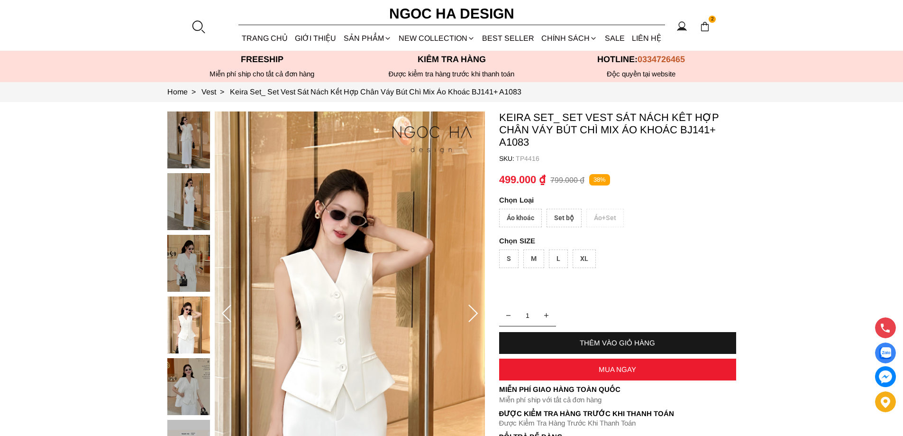
click at [563, 215] on div "Set bộ" at bounding box center [563, 218] width 35 height 18
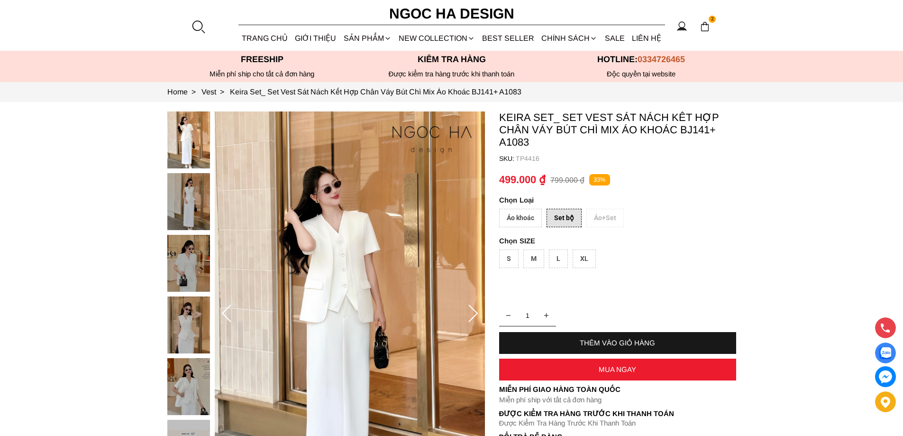
click at [578, 259] on div "XL" at bounding box center [583, 258] width 23 height 18
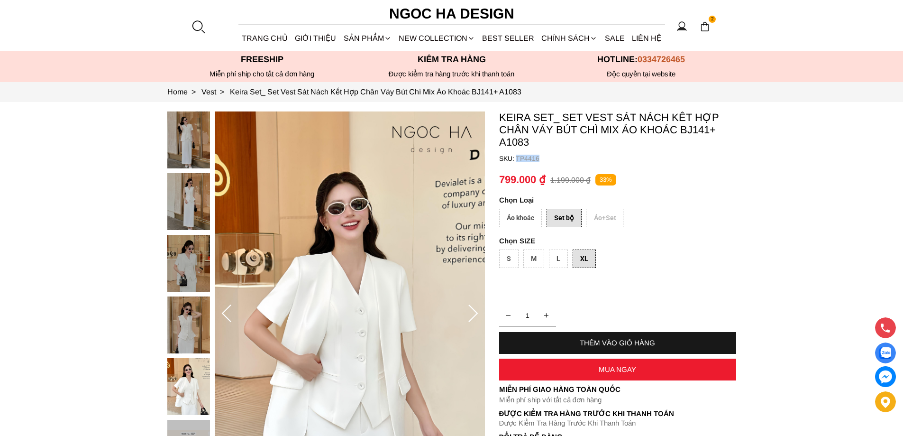
copy p "TP4416"
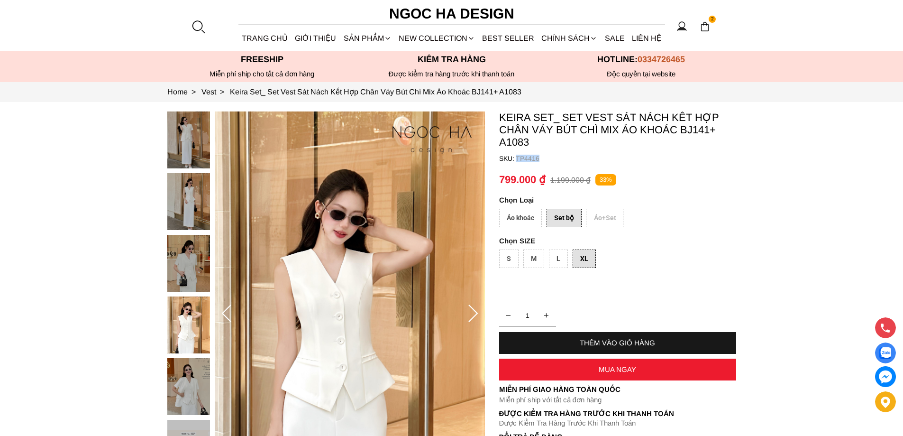
drag, startPoint x: 546, startPoint y: 154, endPoint x: 517, endPoint y: 157, distance: 29.6
click at [517, 157] on container "Keira Set_ Set Vest Sát Nách Kết Hợp Chân Váy Bút Chì Mix Áo Khoác BJ141+ A1083…" at bounding box center [617, 292] width 237 height 363
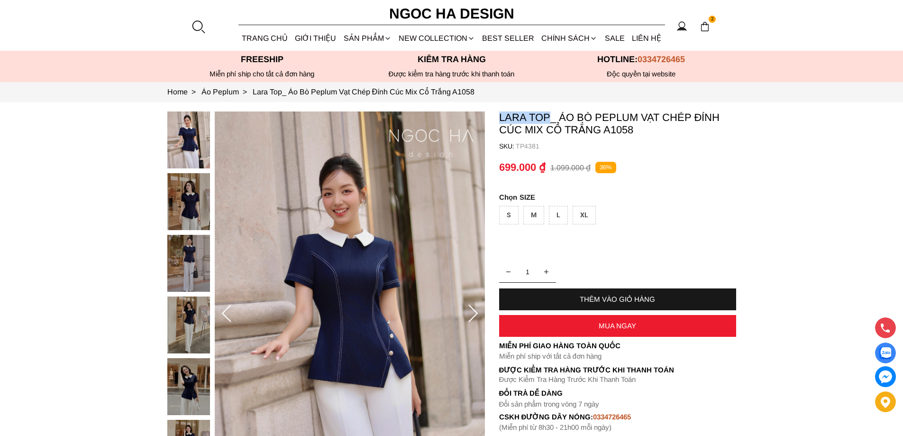
copy p "Lara Top"
click at [548, 118] on section "Lara Top_ Áo Bò Peplum Vạt Chép Đính Cúc Mix Cổ Trắng A1058 SKU: TP4381 1 THÊM …" at bounding box center [451, 314] width 903 height 424
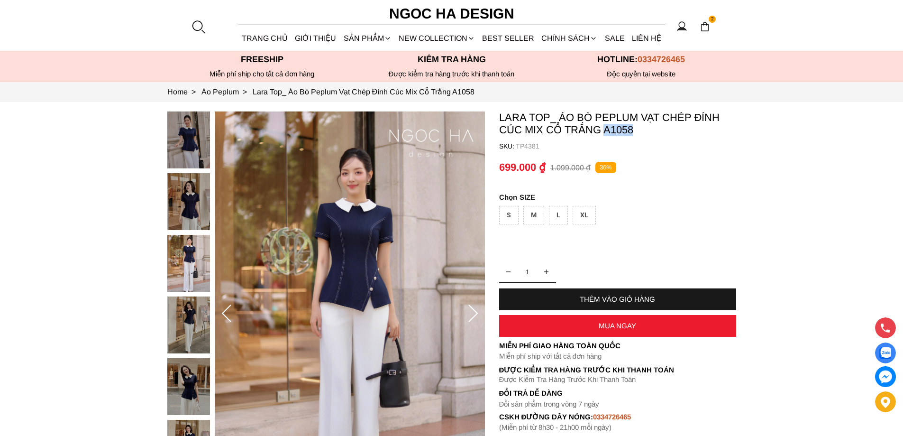
copy p "A1058"
drag, startPoint x: 637, startPoint y: 131, endPoint x: 606, endPoint y: 128, distance: 31.4
click at [606, 128] on p "Lara Top_ Áo Bò Peplum Vạt Chép Đính Cúc Mix Cổ Trắng A1058" at bounding box center [617, 123] width 237 height 25
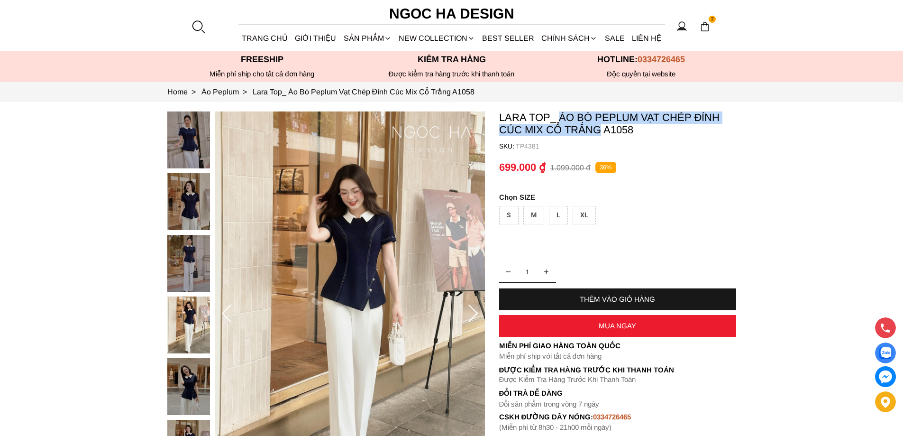
copy p "Áo Bò Peplum Vạt Chép Đính Cúc Mix Cổ Trắng"
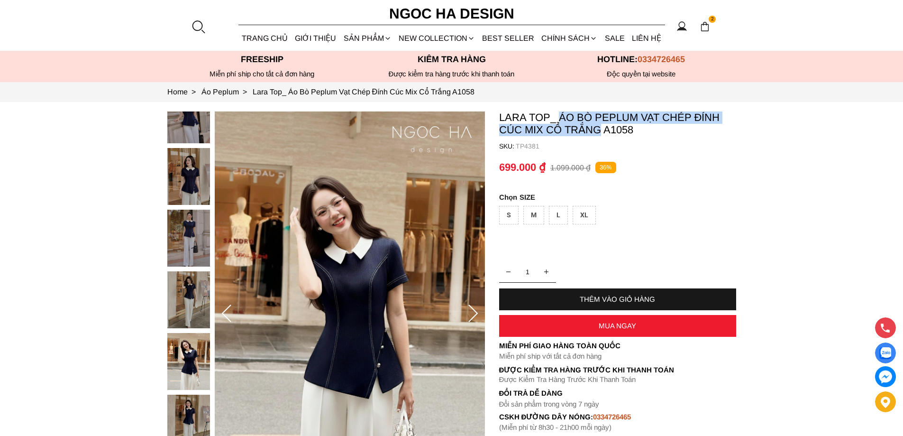
drag, startPoint x: 559, startPoint y: 113, endPoint x: 598, endPoint y: 132, distance: 43.2
click at [598, 132] on p "Lara Top_ Áo Bò Peplum Vạt Chép Đính Cúc Mix Cổ Trắng A1058" at bounding box center [617, 123] width 237 height 25
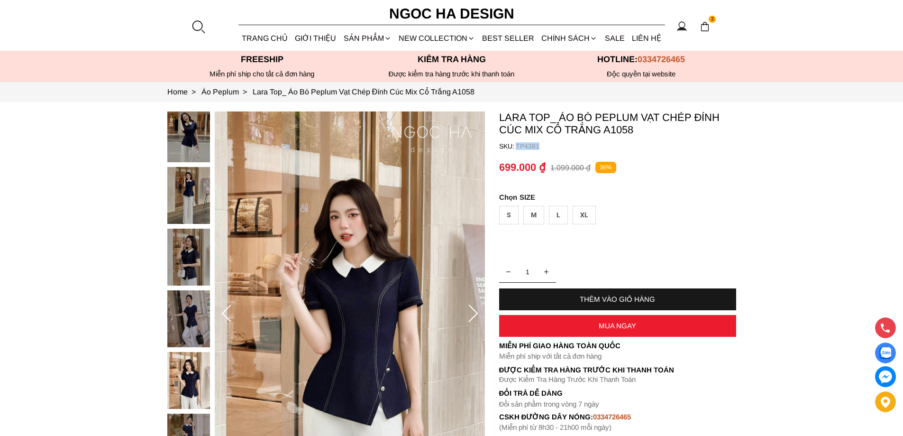
copy container "TP4381"
drag, startPoint x: 543, startPoint y: 145, endPoint x: 514, endPoint y: 147, distance: 28.5
click at [514, 147] on container "Lara Top_ Áo Bò Peplum Vạt Chép Đính Cúc Mix Cổ Trắng A1058 SKU: TP4381 1 THÊM …" at bounding box center [617, 271] width 237 height 320
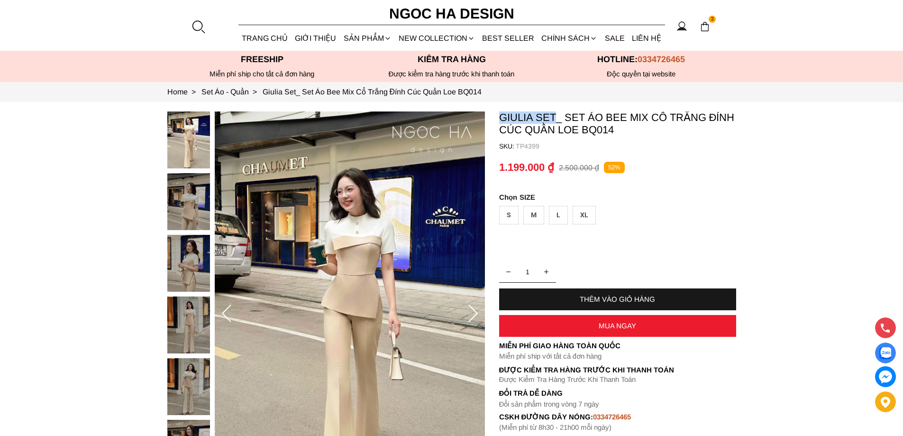
copy p "[PERSON_NAME]"
drag, startPoint x: 492, startPoint y: 112, endPoint x: 554, endPoint y: 117, distance: 61.8
click at [554, 117] on section "Giulia Set_ Set Áo Bee Mix Cổ Trắng Đính Cúc Quần Loe BQ014 SKU: TP4399 1 THÊM …" at bounding box center [451, 314] width 903 height 424
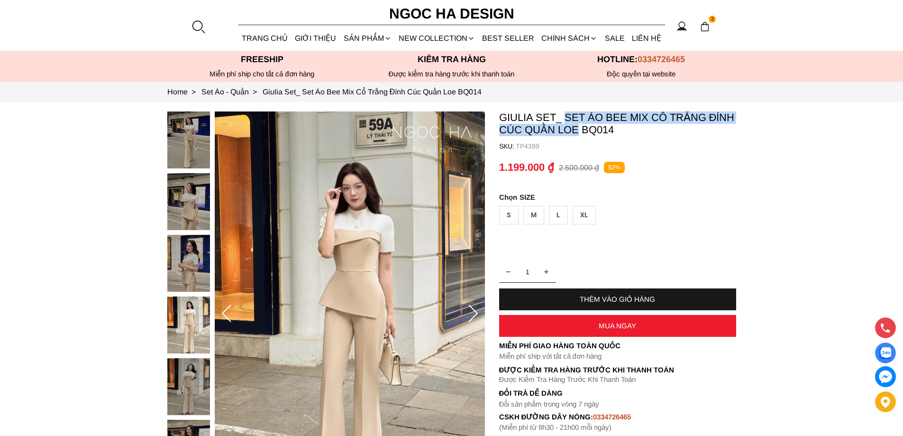
copy p "Set Áo Bee Mix Cổ Trắng Đính Cúc Quần Loe"
drag, startPoint x: 564, startPoint y: 117, endPoint x: 577, endPoint y: 133, distance: 20.6
click at [577, 133] on p "Giulia Set_ Set Áo Bee Mix Cổ Trắng Đính Cúc Quần Loe BQ014" at bounding box center [617, 123] width 237 height 25
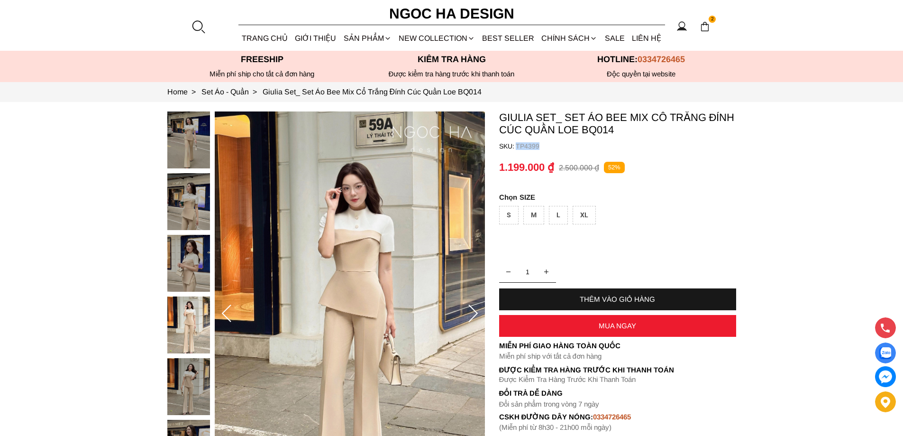
copy p "TP4399"
drag, startPoint x: 547, startPoint y: 145, endPoint x: 517, endPoint y: 145, distance: 30.8
click at [517, 145] on p "TP4399" at bounding box center [626, 146] width 220 height 8
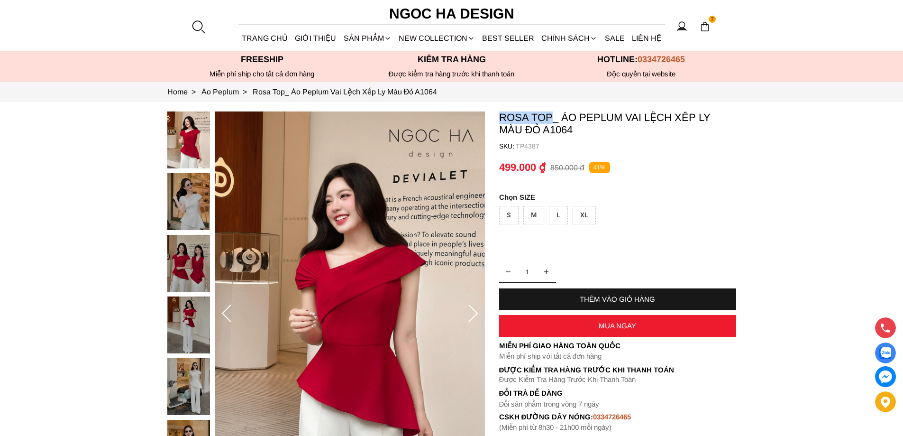
copy p "Rosa Top"
drag, startPoint x: 497, startPoint y: 116, endPoint x: 549, endPoint y: 117, distance: 52.1
click at [549, 117] on section "Rosa Top_ Áo Peplum Vai Lệch Xếp Ly Màu Đỏ A1064 SKU: TP4387 1 THÊM VÀO GIỎ HÀN…" at bounding box center [451, 314] width 903 height 424
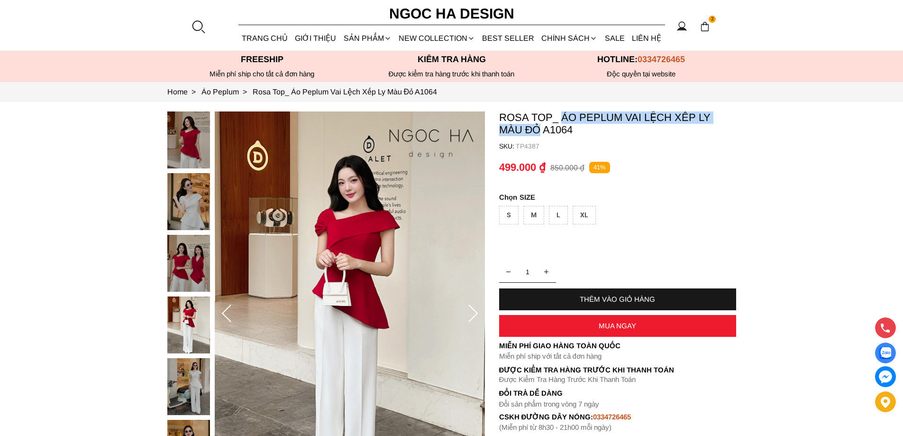
copy p "Áo Peplum Vai Lệch Xếp Ly Màu Đỏ"
drag, startPoint x: 562, startPoint y: 115, endPoint x: 514, endPoint y: 137, distance: 53.2
click at [514, 137] on container "Rosa Top_ Áo Peplum Vai Lệch Xếp Ly Màu Đỏ A1064 SKU: TP4387 1 THÊM VÀO GIỎ HÀN…" at bounding box center [617, 271] width 237 height 320
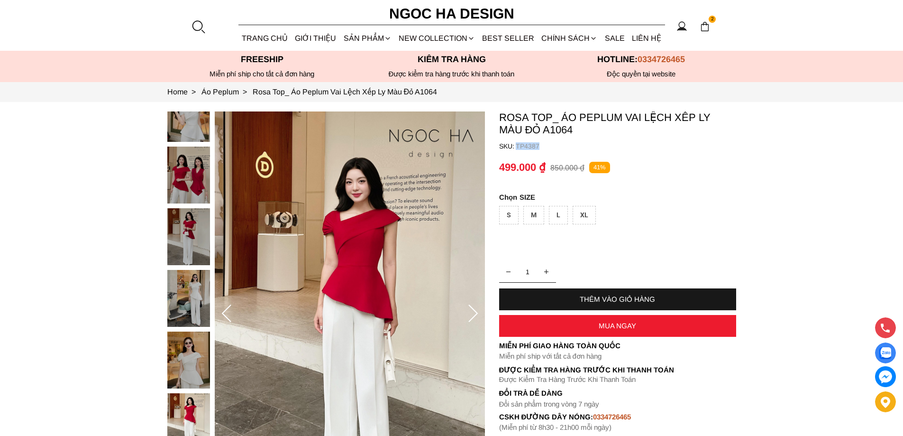
copy container "TP4387"
drag, startPoint x: 548, startPoint y: 145, endPoint x: 514, endPoint y: 146, distance: 34.2
click at [514, 146] on container "Rosa Top_ Áo Peplum Vai Lệch Xếp Ly Màu Đỏ A1064 SKU: TP4387 1 THÊM VÀO GIỎ HÀN…" at bounding box center [617, 271] width 237 height 320
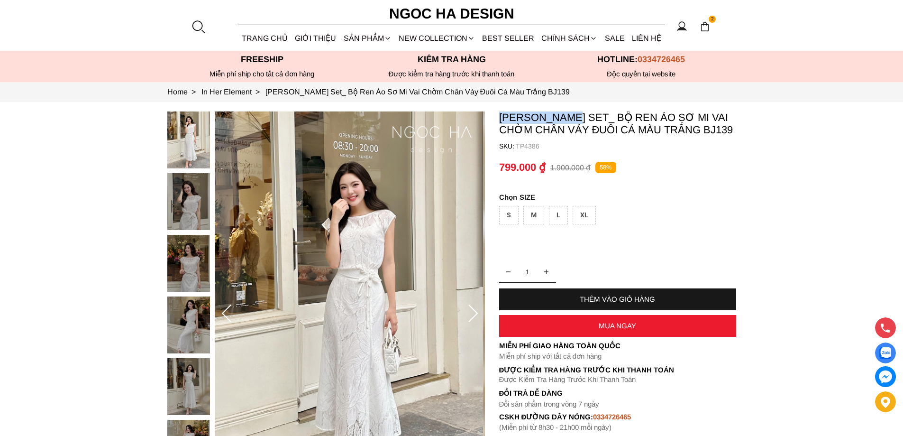
copy p "[PERSON_NAME]"
drag, startPoint x: 498, startPoint y: 114, endPoint x: 569, endPoint y: 118, distance: 70.7
click at [569, 118] on section "[PERSON_NAME] Set_ Bộ Ren Áo Sơ Mi Vai Chờm Chân Váy Đuôi Cá Màu Trắng BJ139 SK…" at bounding box center [451, 314] width 903 height 424
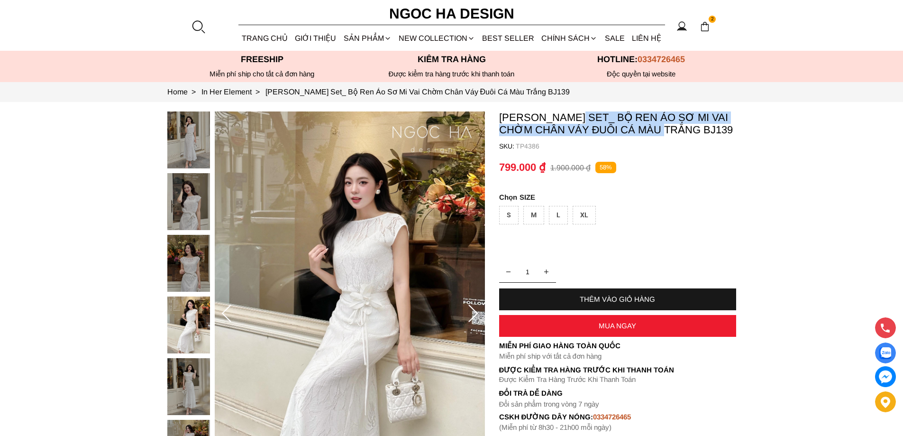
copy p "Bộ Ren Áo Sơ Mi Vai Chờm Chân Váy Đuôi Cá Màu Trắng"
drag, startPoint x: 578, startPoint y: 112, endPoint x: 662, endPoint y: 136, distance: 87.0
click at [662, 136] on p "[PERSON_NAME] Set_ Bộ Ren Áo Sơ Mi Vai Chờm Chân Váy Đuôi Cá Màu Trắng BJ139" at bounding box center [617, 123] width 237 height 25
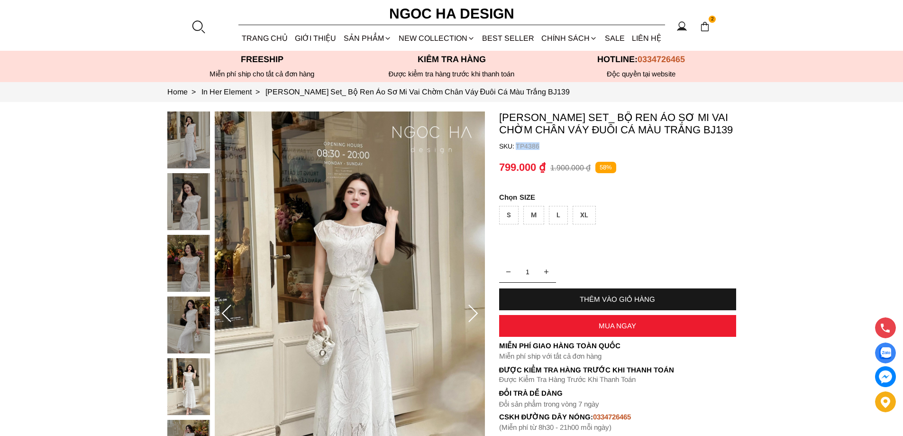
copy p "TP4386"
drag, startPoint x: 551, startPoint y: 148, endPoint x: 519, endPoint y: 1, distance: 150.3
click at [516, 146] on p "TP4386" at bounding box center [626, 146] width 220 height 8
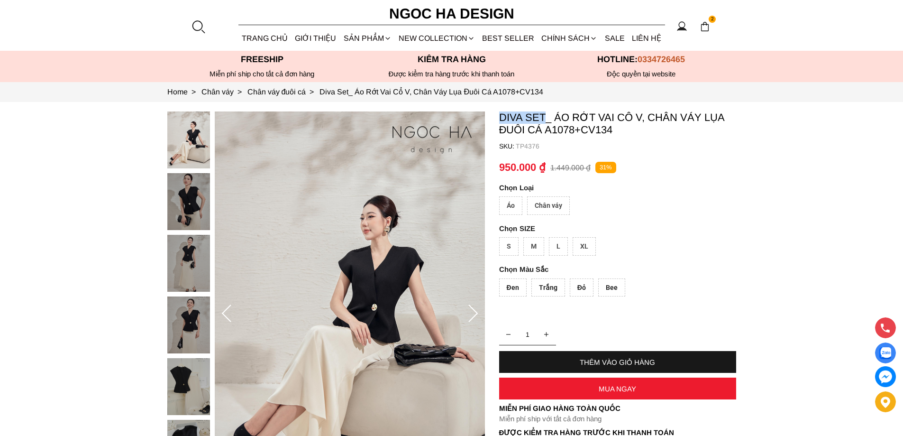
copy p "Diva Set"
drag, startPoint x: 499, startPoint y: 113, endPoint x: 545, endPoint y: 116, distance: 46.5
click at [545, 116] on p "Diva Set_ Áo Rớt Vai Cổ V, Chân Váy Lụa Đuôi Cá A1078+CV134" at bounding box center [617, 123] width 237 height 25
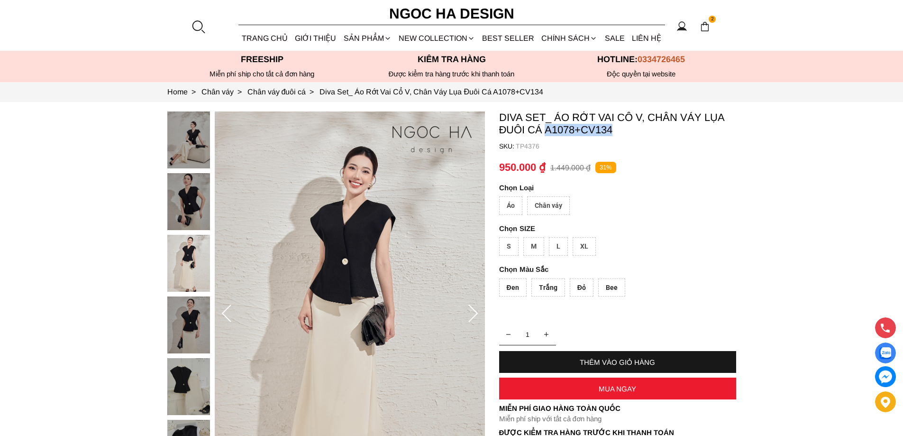
copy p "A1078+CV134"
drag, startPoint x: 618, startPoint y: 129, endPoint x: 546, endPoint y: 135, distance: 72.3
click at [546, 135] on p "Diva Set_ Áo Rớt Vai Cổ V, Chân Váy Lụa Đuôi Cá A1078+CV134" at bounding box center [617, 123] width 237 height 25
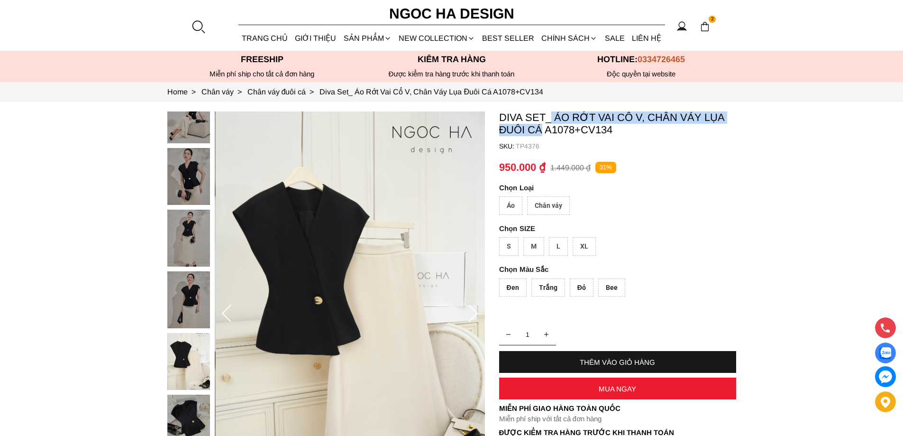
copy p "Áo Rớt Vai Cổ V, Chân Váy Lụa Đuôi Cá"
drag, startPoint x: 552, startPoint y: 113, endPoint x: 541, endPoint y: 130, distance: 20.6
click at [541, 130] on p "Diva Set_ Áo Rớt Vai Cổ V, Chân Váy Lụa Đuôi Cá A1078+CV134" at bounding box center [617, 123] width 237 height 25
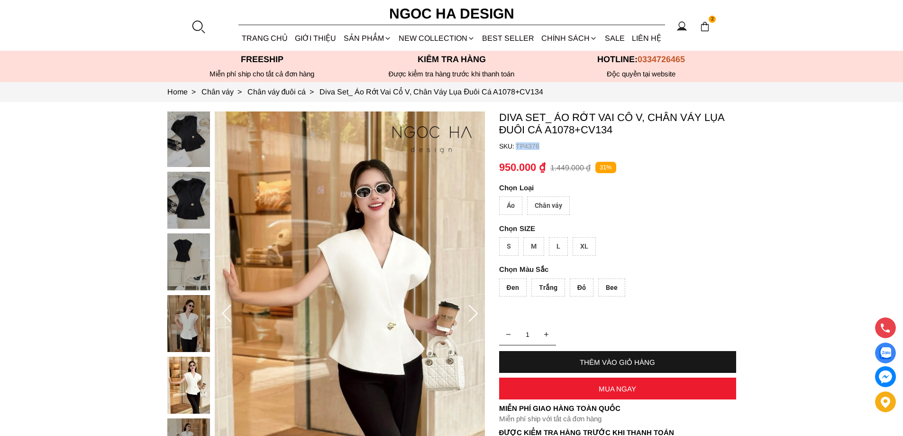
copy p "TP4376"
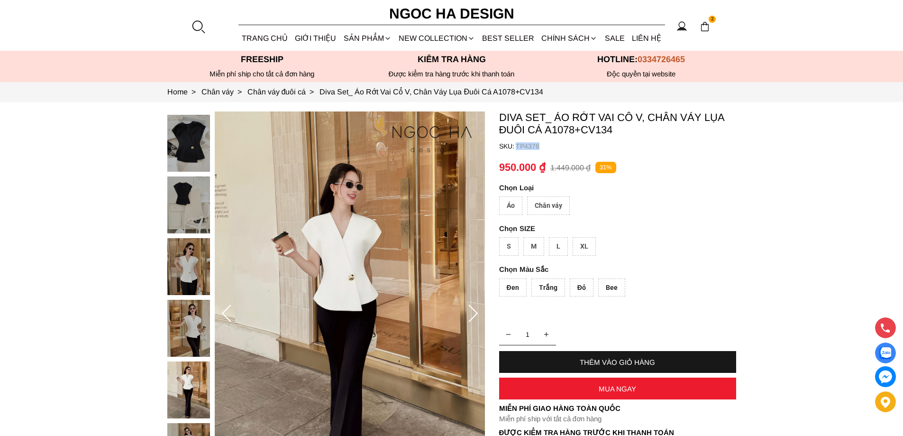
drag, startPoint x: 548, startPoint y: 145, endPoint x: 525, endPoint y: 105, distance: 46.1
click at [517, 146] on p "TP4376" at bounding box center [626, 146] width 220 height 8
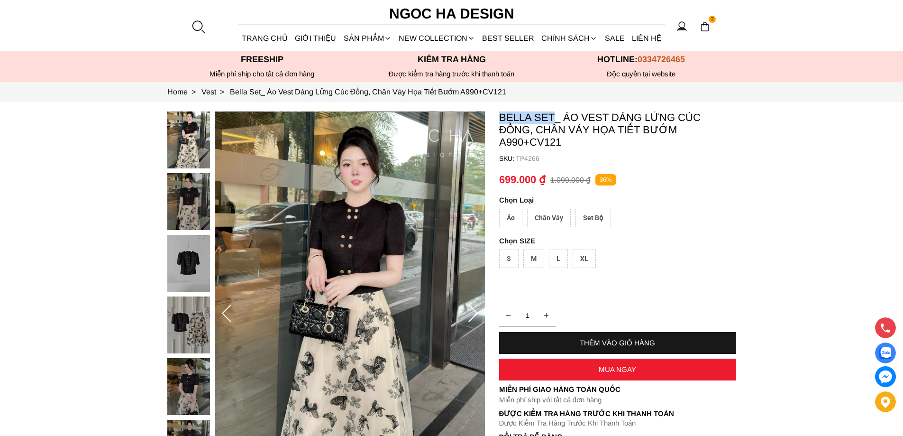
copy p "Bella Set"
drag, startPoint x: 499, startPoint y: 113, endPoint x: 553, endPoint y: 114, distance: 54.5
click at [553, 114] on p "Bella Set_ Áo Vest Dáng Lửng Cúc Đồng, Chân Váy Họa Tiết Bướm A990+CV121" at bounding box center [617, 129] width 237 height 37
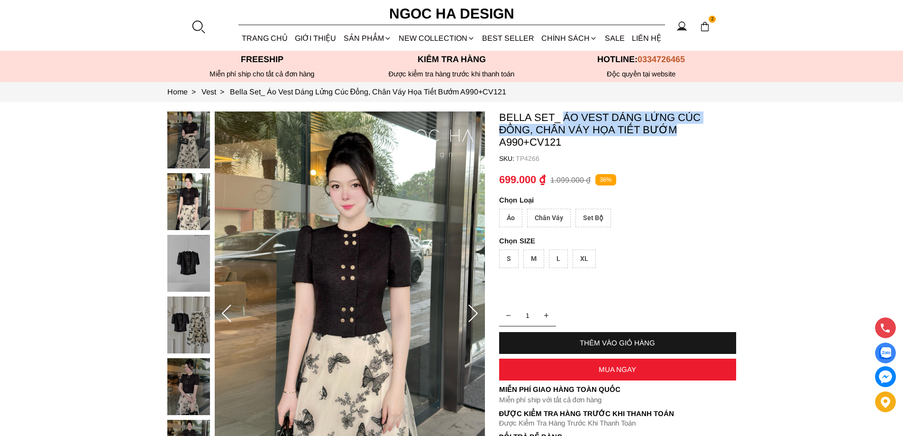
copy p "Áo Vest Dáng Lửng Cúc Đồng, Chân Váy Họa Tiết Bướm"
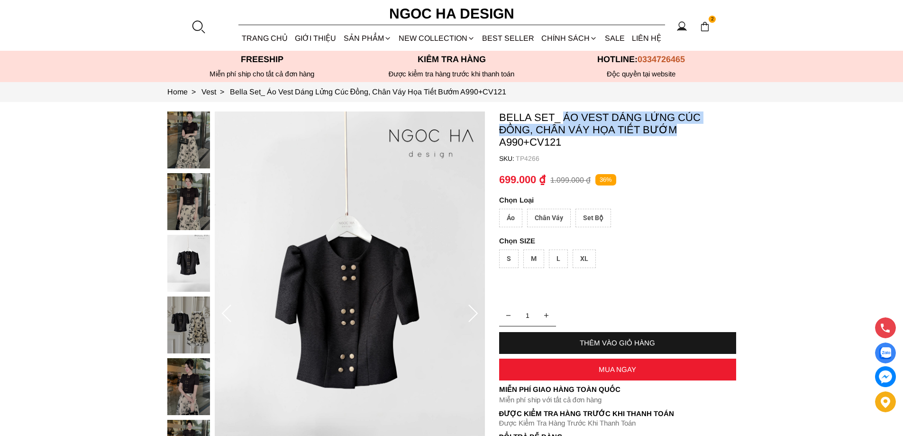
drag, startPoint x: 562, startPoint y: 113, endPoint x: 675, endPoint y: 134, distance: 114.7
click at [675, 134] on p "Bella Set_ Áo Vest Dáng Lửng Cúc Đồng, Chân Váy Họa Tiết Bướm A990+CV121" at bounding box center [617, 129] width 237 height 37
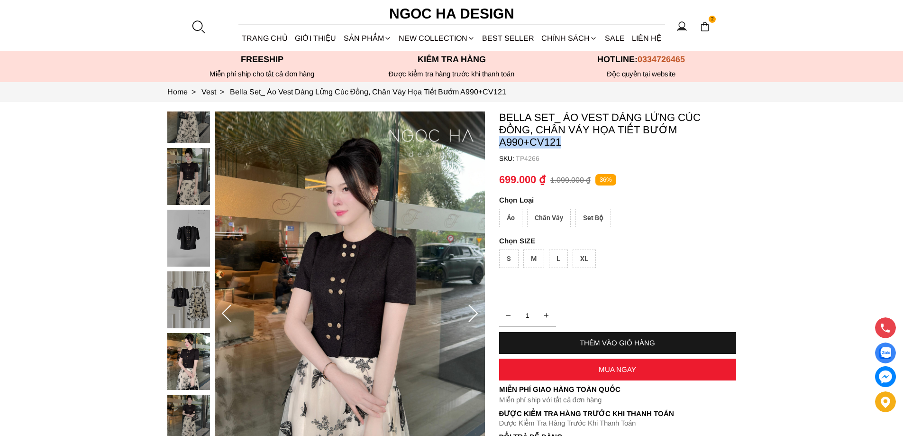
copy p "A990+CV121"
drag, startPoint x: 572, startPoint y: 139, endPoint x: 498, endPoint y: 141, distance: 74.0
click at [498, 141] on section "Bella Set_ Áo Vest Dáng Lửng Cúc Đồng, Chân Váy Họa Tiết Bướm A990+CV121 SKU: T…" at bounding box center [451, 314] width 903 height 424
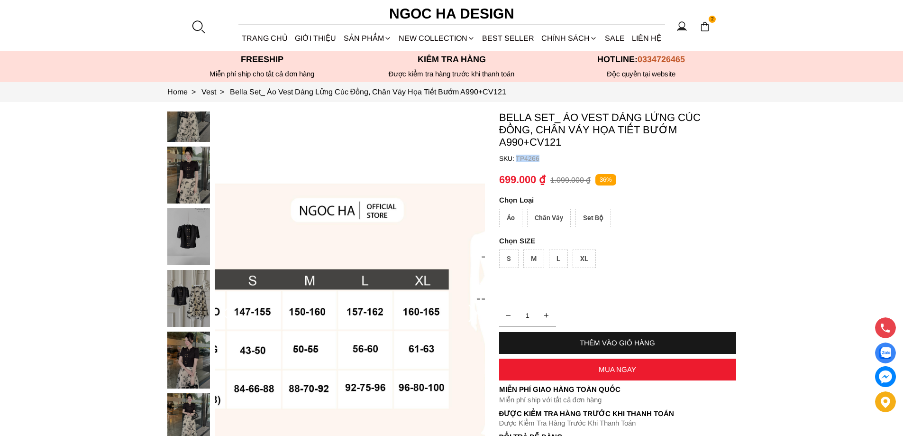
copy container "TP4266"
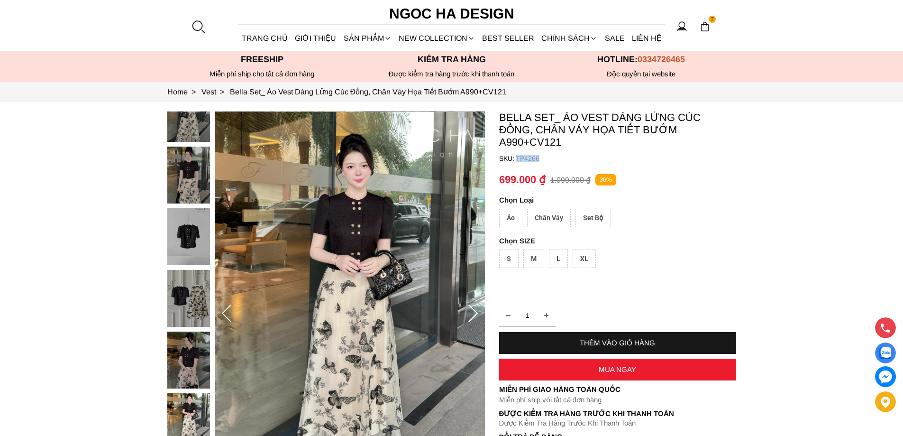
drag, startPoint x: 527, startPoint y: 164, endPoint x: 508, endPoint y: 163, distance: 18.5
click at [508, 163] on container "Bella Set_ Áo Vest Dáng Lửng Cúc Đồng, Chân Váy Họa Tiết Bướm A990+CV121 SKU: T…" at bounding box center [617, 292] width 237 height 363
click at [587, 215] on div "Set Bộ" at bounding box center [593, 218] width 36 height 18
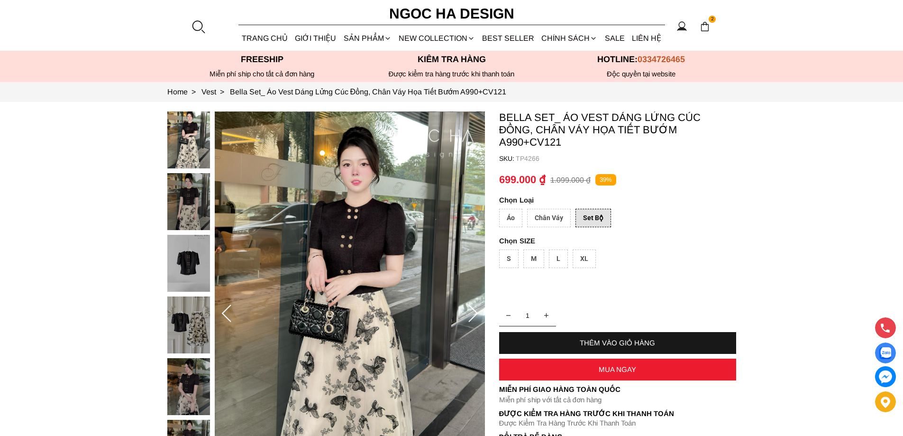
click at [581, 252] on div "XL" at bounding box center [583, 258] width 23 height 18
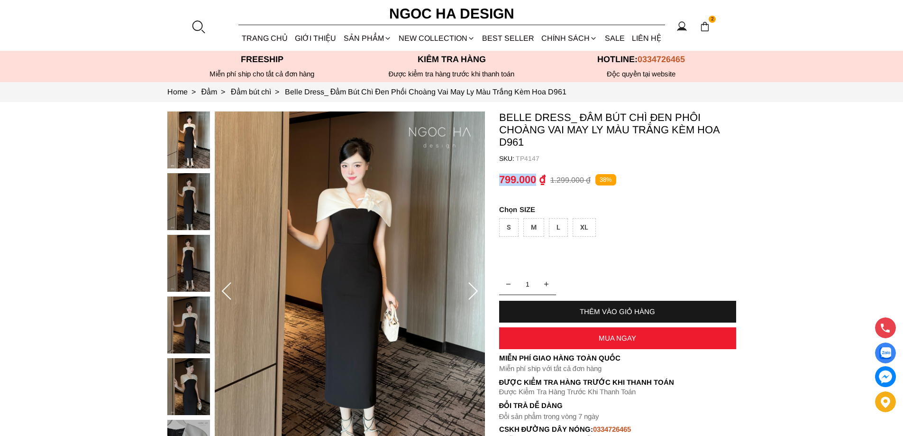
copy p "799.000"
drag, startPoint x: 499, startPoint y: 176, endPoint x: 536, endPoint y: 177, distance: 37.0
click at [536, 177] on p "799.000 ₫" at bounding box center [522, 179] width 46 height 12
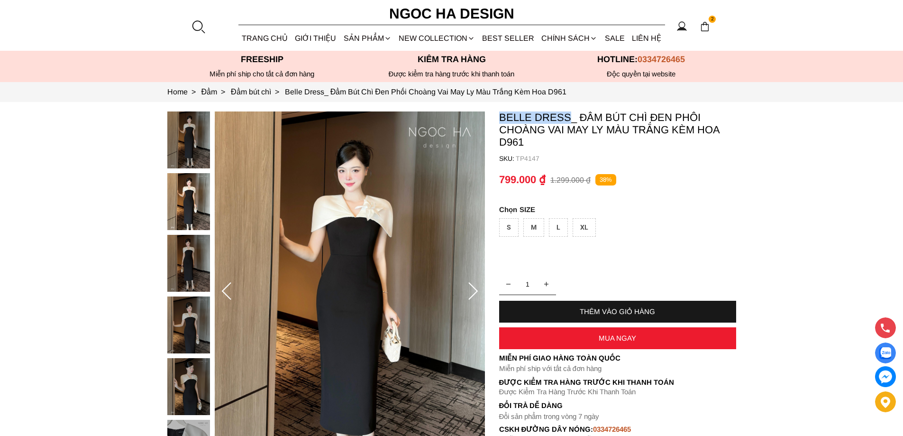
copy p "Belle Dress"
drag, startPoint x: 497, startPoint y: 115, endPoint x: 569, endPoint y: 110, distance: 71.7
click at [569, 110] on section "Belle Dress_ Đầm Bút Chì Đen Phối Choàng Vai May Ly Màu Trắng Kèm Hoa D961 SKU:…" at bounding box center [451, 291] width 903 height 379
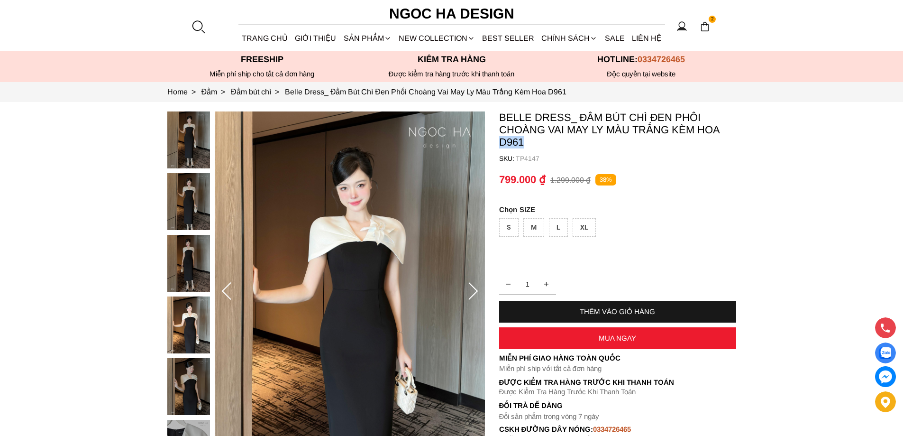
copy p "D961"
drag, startPoint x: 540, startPoint y: 139, endPoint x: 500, endPoint y: 143, distance: 39.5
click at [500, 143] on p "Belle Dress_ Đầm Bút Chì Đen Phối Choàng Vai May Ly Màu Trắng Kèm Hoa D961" at bounding box center [617, 129] width 237 height 37
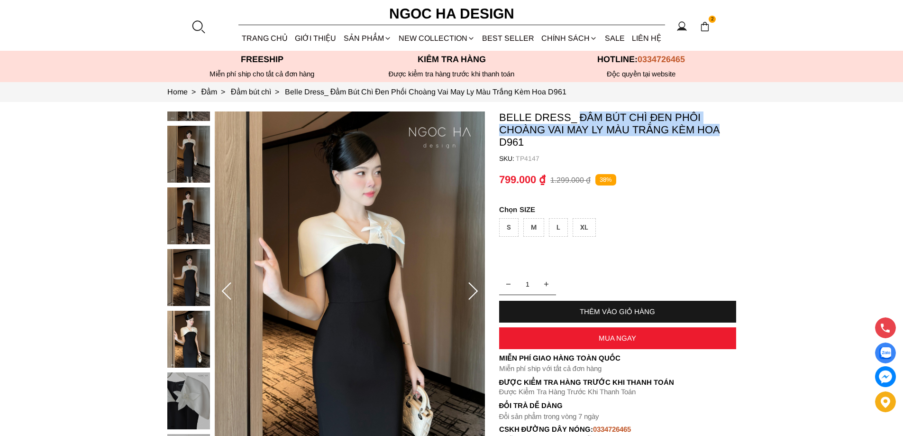
copy p "Đầm Bút Chì Đen Phối Choàng Vai May Ly Màu Trắng Kèm Hoa"
drag, startPoint x: 581, startPoint y: 114, endPoint x: 720, endPoint y: 133, distance: 141.1
click at [720, 133] on p "Belle Dress_ Đầm Bút Chì Đen Phối Choàng Vai May Ly Màu Trắng Kèm Hoa D961" at bounding box center [617, 129] width 237 height 37
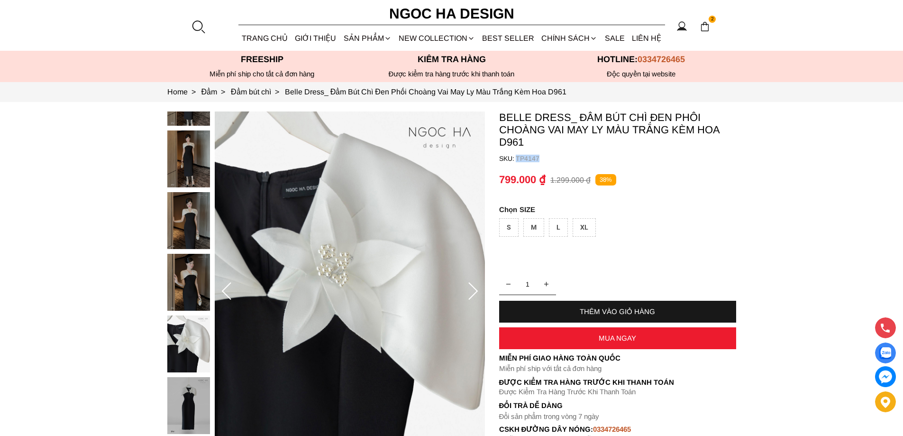
copy p "TP4147"
drag, startPoint x: 544, startPoint y: 158, endPoint x: 515, endPoint y: 157, distance: 28.4
click at [516, 157] on p "TP4147" at bounding box center [626, 158] width 220 height 8
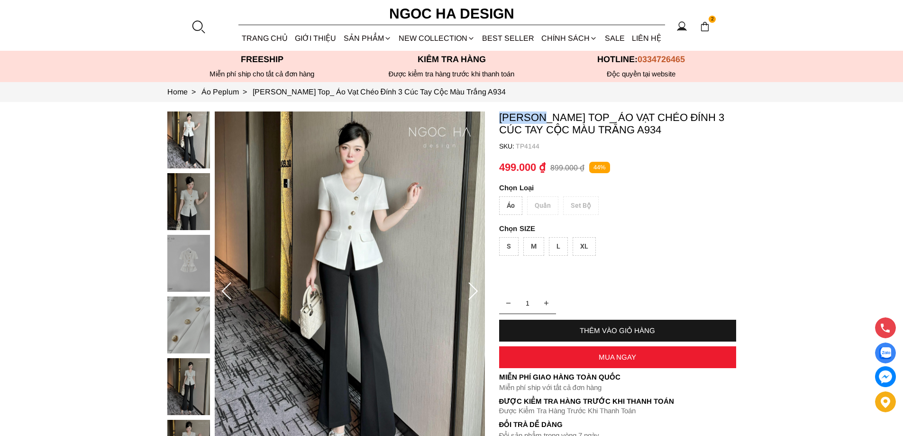
copy p "[PERSON_NAME]"
drag, startPoint x: 498, startPoint y: 113, endPoint x: 538, endPoint y: 92, distance: 45.1
click at [545, 117] on section "Amy Top_ Áo Vạt Chéo Đính 3 Cúc Tay Cộc Màu Trắng A934 SKU: TP4144 Áo Quần Set …" at bounding box center [451, 291] width 903 height 379
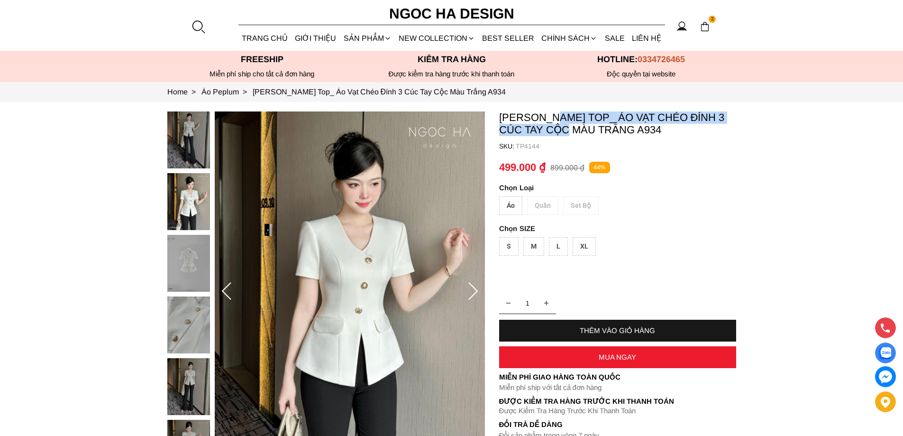
copy p "Áo Vạt Chéo Đính 3 Cúc Tay Cộc Màu Trắng"
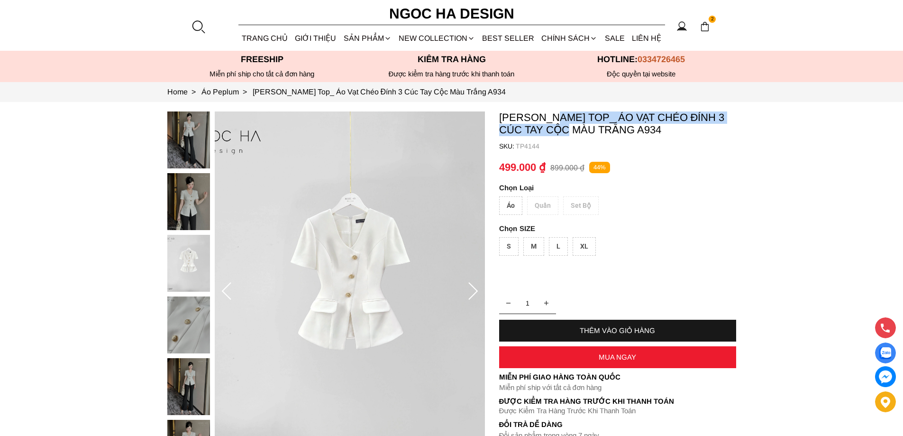
drag, startPoint x: 555, startPoint y: 114, endPoint x: 563, endPoint y: 137, distance: 24.6
click at [561, 139] on container "Amy Top_ Áo Vạt Chéo Đính 3 Cúc Tay Cộc Màu Trắng A934 SKU: TP4144 Áo Quần Set …" at bounding box center [617, 286] width 237 height 351
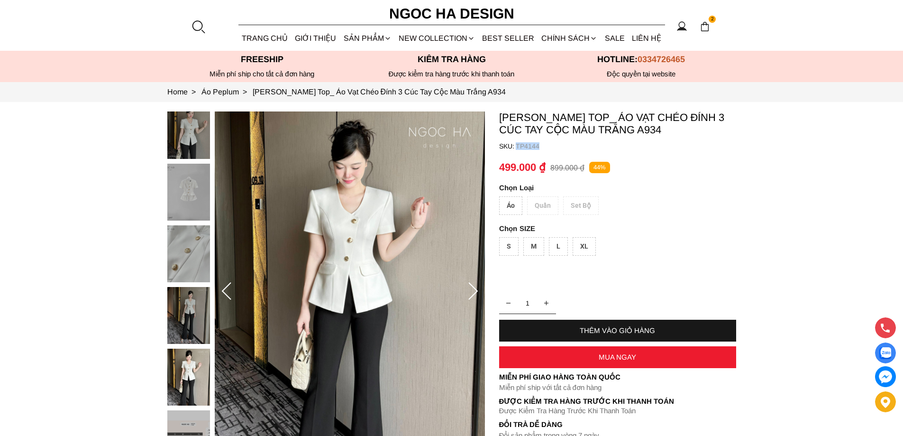
copy p "TP4144"
drag, startPoint x: 541, startPoint y: 147, endPoint x: 516, endPoint y: 146, distance: 25.1
click at [516, 146] on p "TP4144" at bounding box center [626, 146] width 220 height 8
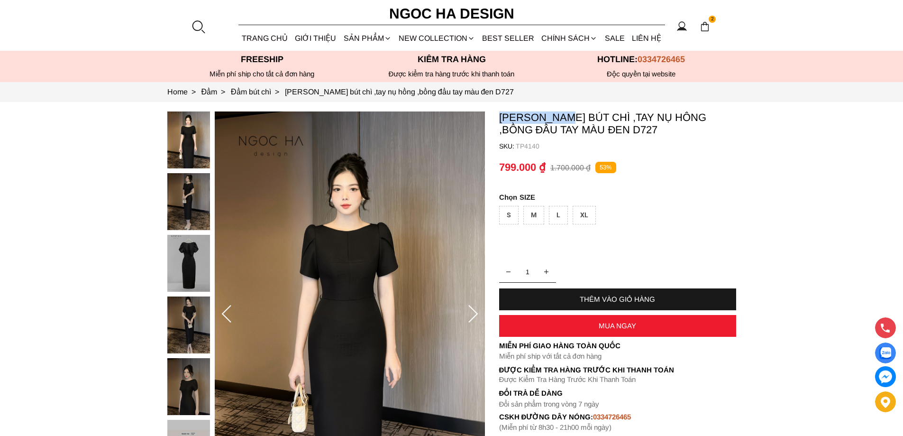
copy p "Alice Dress"
drag, startPoint x: 519, startPoint y: 116, endPoint x: 568, endPoint y: 113, distance: 49.4
click at [568, 113] on section "Alice Dress_Đầm bút chì ,tay nụ hồng ,bồng đầu tay màu đen D727 SKU: TP4140 1 T…" at bounding box center [451, 314] width 903 height 424
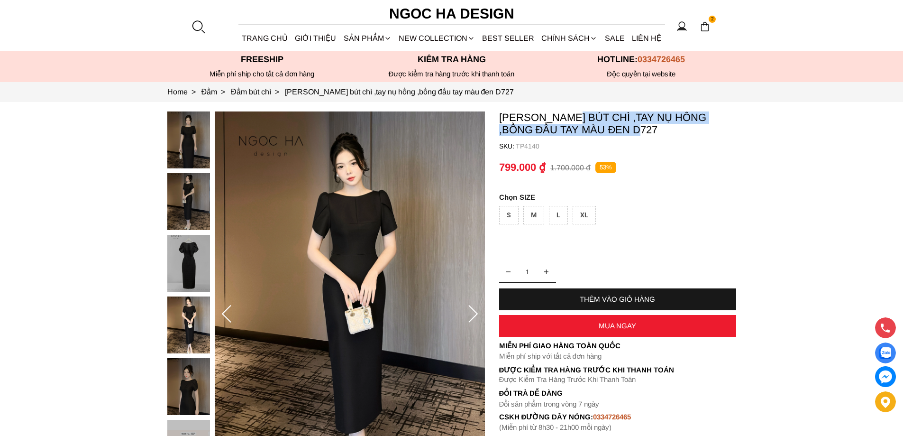
copy p "Đầm bút chì ,tay nụ hồng ,bồng đầu tay màu đen"
drag, startPoint x: 577, startPoint y: 112, endPoint x: 630, endPoint y: 125, distance: 54.6
click at [630, 125] on p "Alice Dress_Đầm bút chì ,tay nụ hồng ,bồng đầu tay màu đen D727" at bounding box center [617, 123] width 237 height 25
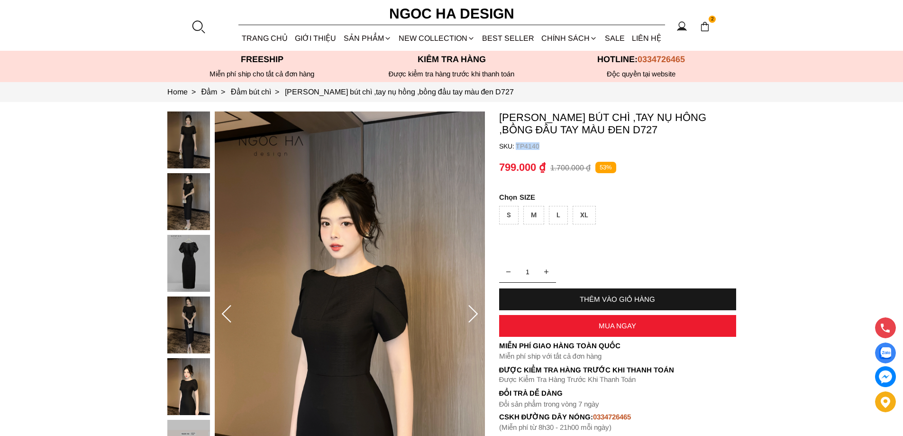
copy p "TP4140"
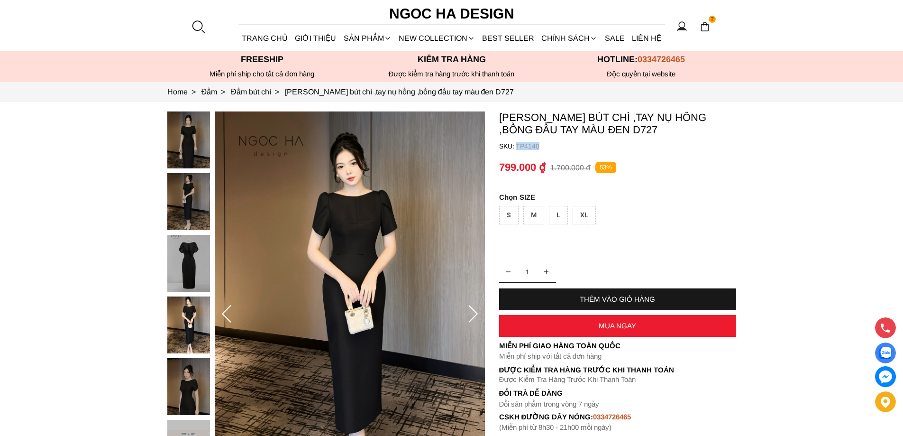
drag, startPoint x: 553, startPoint y: 144, endPoint x: 517, endPoint y: 148, distance: 36.3
click at [517, 148] on p "TP4140" at bounding box center [626, 146] width 220 height 8
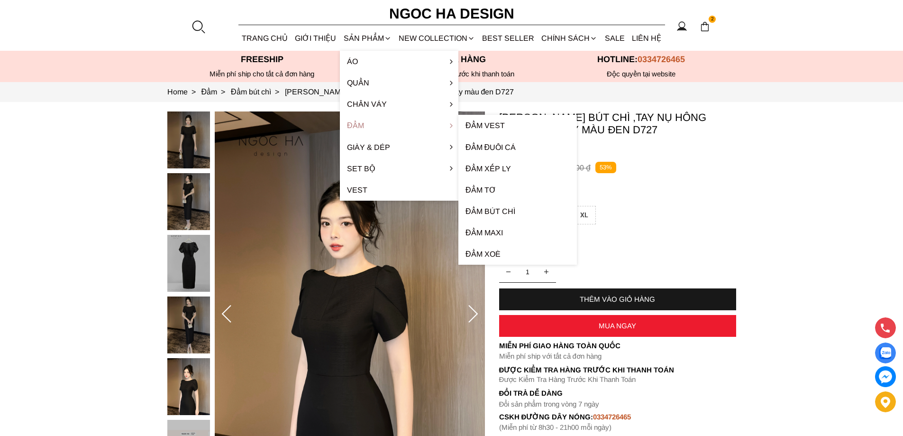
click at [369, 123] on link "Đầm" at bounding box center [399, 125] width 118 height 21
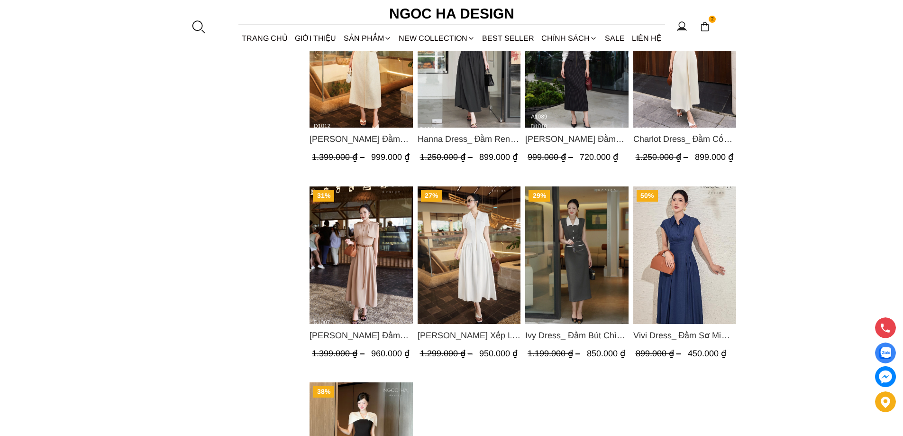
scroll to position [806, 0]
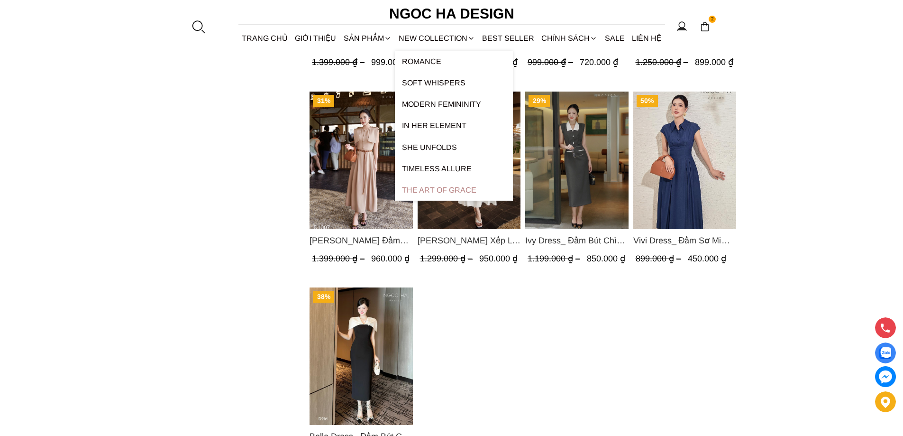
click at [444, 190] on link "The Art Of Grace" at bounding box center [454, 189] width 118 height 21
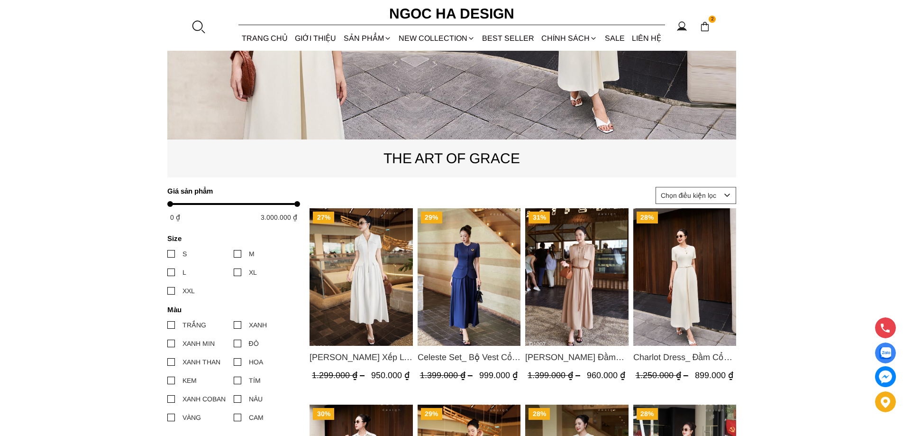
scroll to position [602, 0]
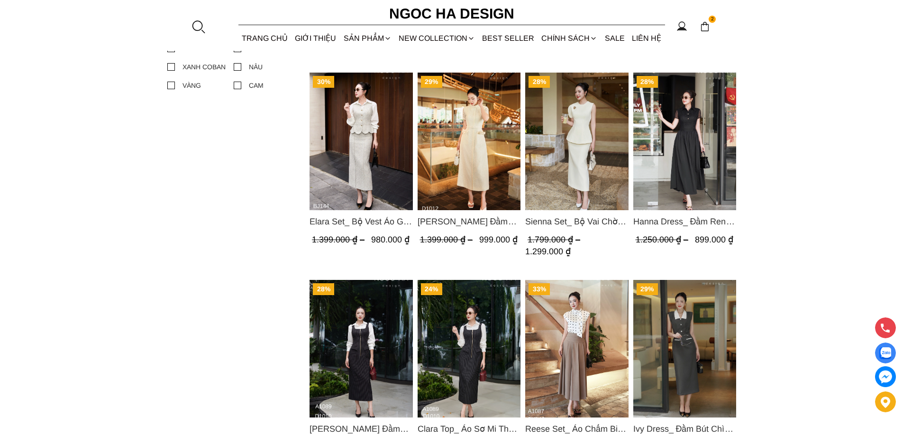
click at [376, 130] on img "Product image - Elara Set_ Bộ Vest Áo Gile Chân Váy Bút Chì BJ144" at bounding box center [360, 141] width 103 height 137
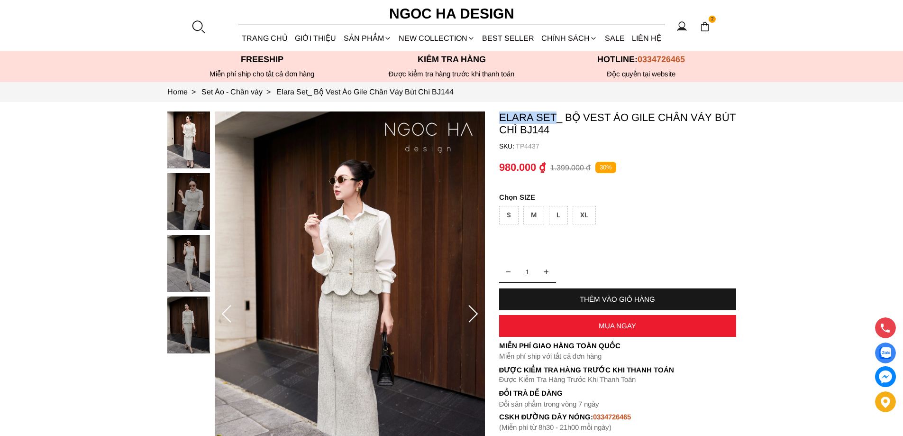
copy p "Elara Set"
drag, startPoint x: 556, startPoint y: 116, endPoint x: 498, endPoint y: 106, distance: 59.2
click at [498, 106] on section "Elara Set_ Bộ Vest Áo Gile Chân Váy Bút Chì BJ144 SKU: TP4437 1 THÊM VÀO GIỎ HÀ…" at bounding box center [451, 314] width 903 height 424
copy p "Elara Set"
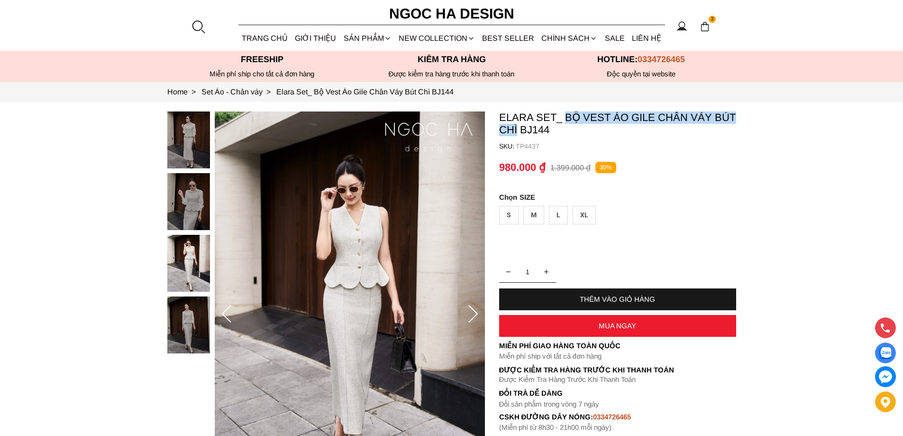
copy p "Bộ Vest Áo Gile Chân Váy Bút Chì"
drag, startPoint x: 564, startPoint y: 110, endPoint x: 518, endPoint y: 132, distance: 51.3
click at [518, 132] on section "Elara Set_ Bộ Vest Áo Gile Chân Váy Bút Chì BJ144 SKU: TP4437 1 THÊM VÀO GIỎ HÀ…" at bounding box center [451, 314] width 903 height 424
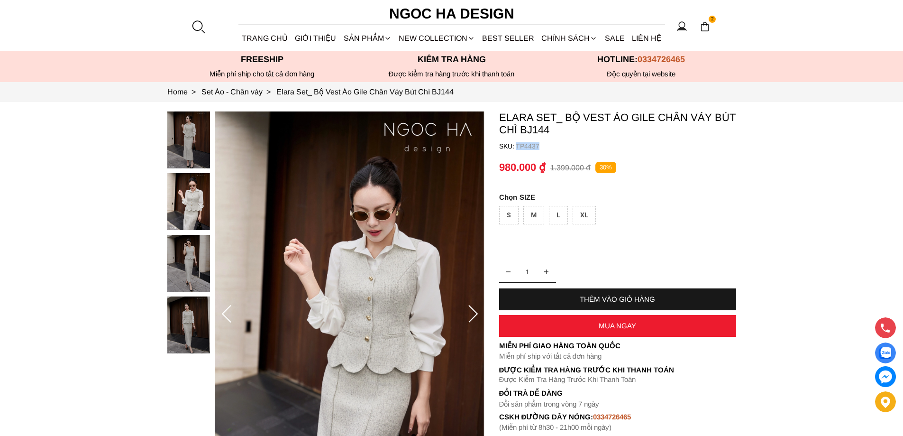
copy p "TP4437"
drag, startPoint x: 548, startPoint y: 144, endPoint x: 515, endPoint y: 145, distance: 32.7
click at [515, 145] on container "Elara Set_ Bộ Vest Áo Gile Chân Váy Bút Chì BJ144 SKU: TP4437 1 THÊM VÀO GIỎ HÀ…" at bounding box center [617, 271] width 237 height 320
